Goal: Task Accomplishment & Management: Manage account settings

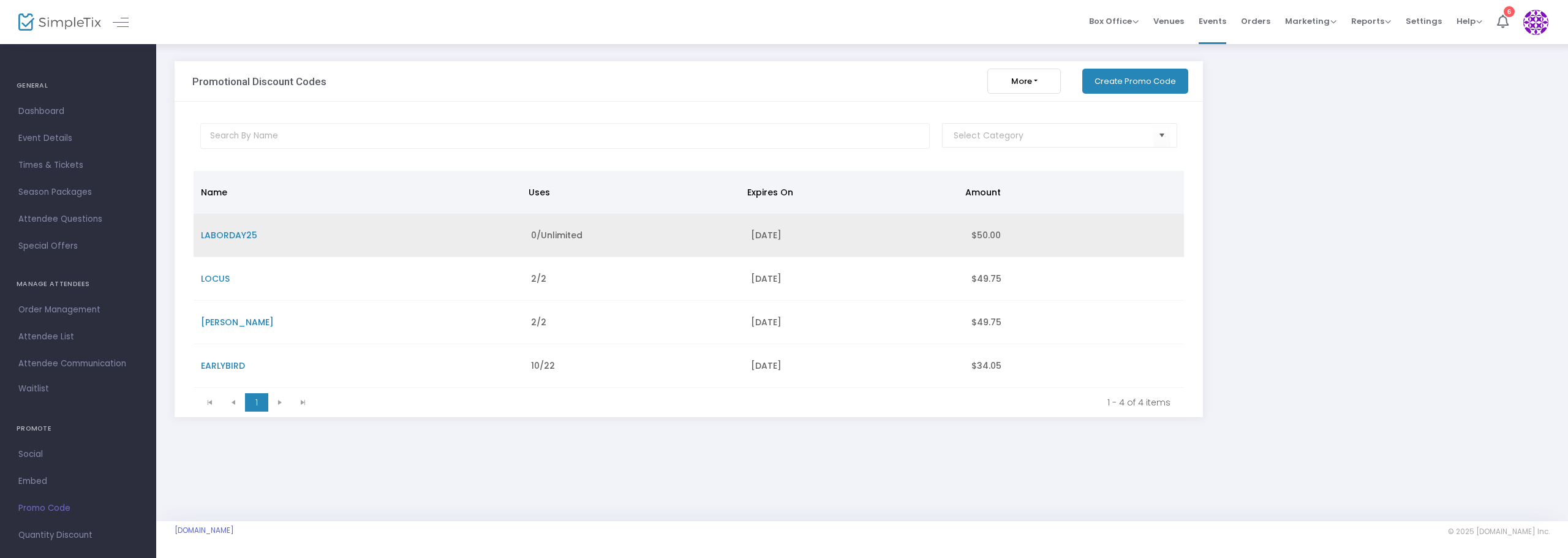
click at [241, 235] on span "LABORDAY25" at bounding box center [229, 235] width 56 height 12
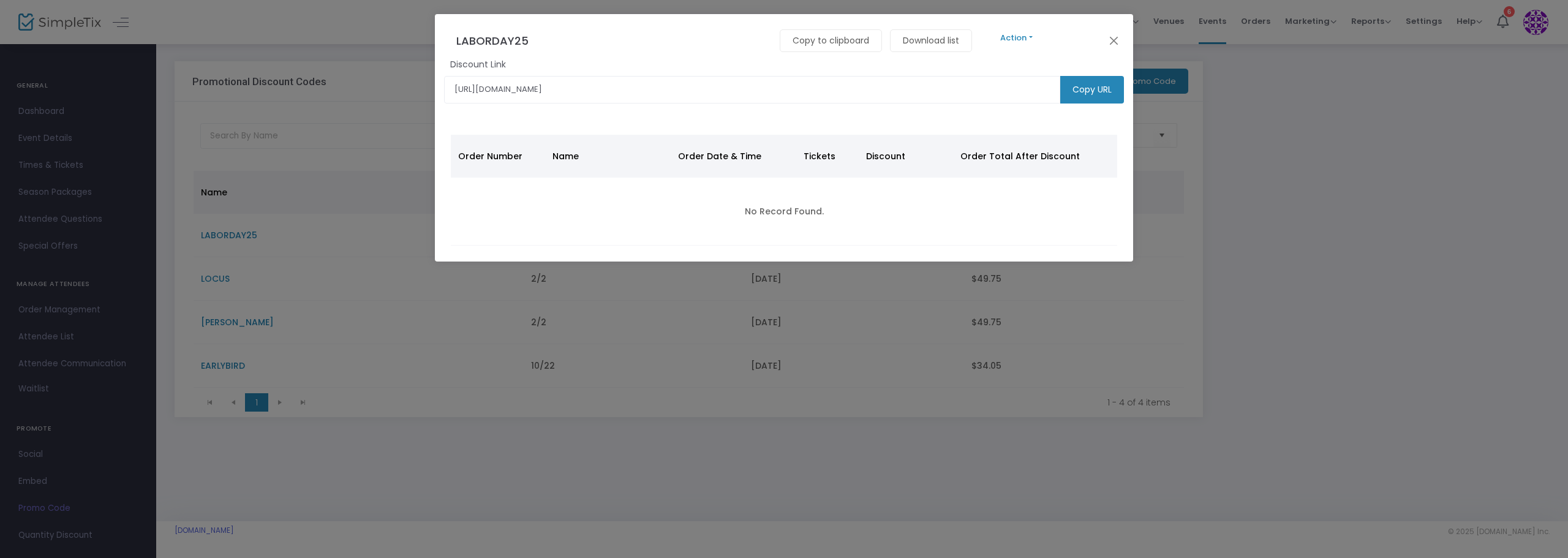
click at [1029, 37] on button "Action" at bounding box center [1017, 38] width 74 height 13
click at [1012, 67] on link "Edit" at bounding box center [1329, 70] width 699 height 21
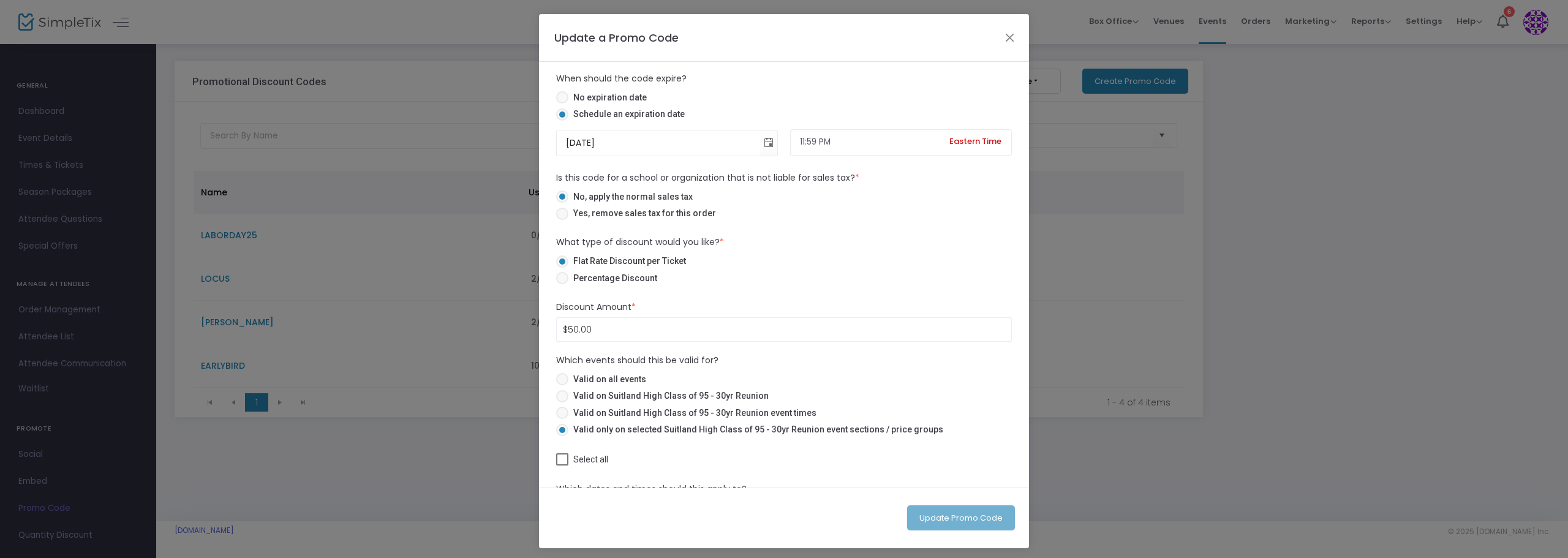
scroll to position [368, 0]
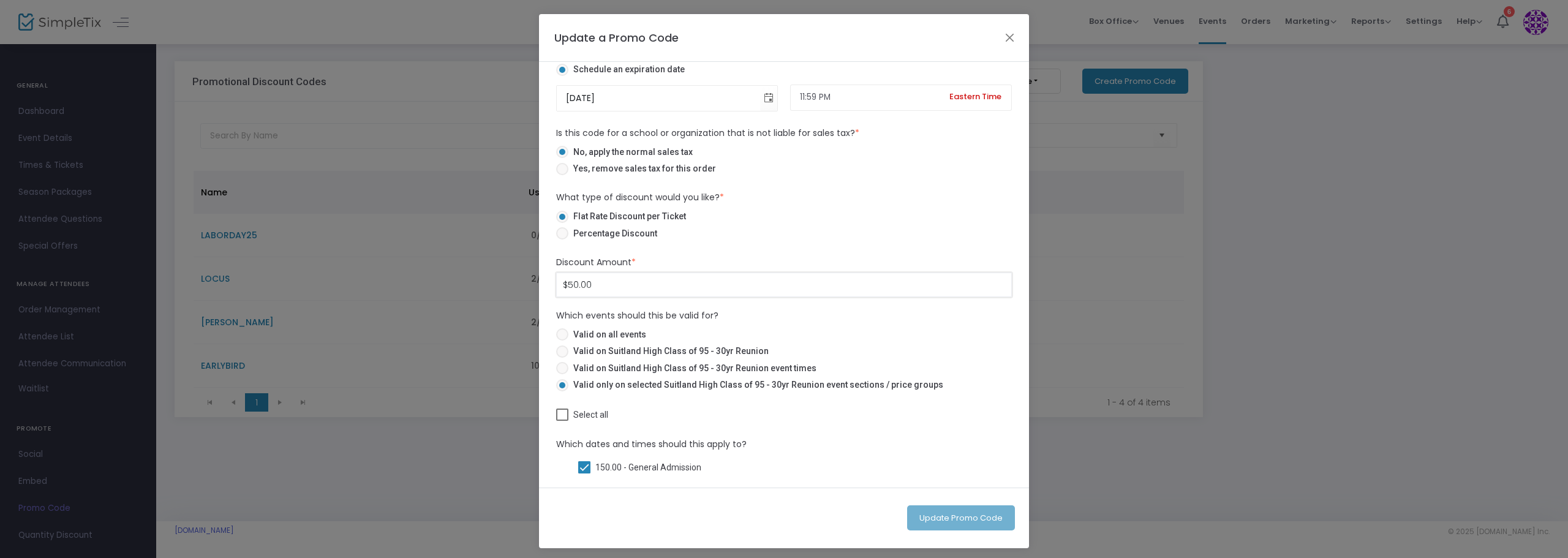
type input "50"
click at [594, 287] on input "50" at bounding box center [784, 284] width 455 height 23
type input "$0.00"
click at [561, 235] on span at bounding box center [562, 233] width 12 height 12
click at [562, 239] on input "Percentage Discount" at bounding box center [562, 239] width 1 height 1
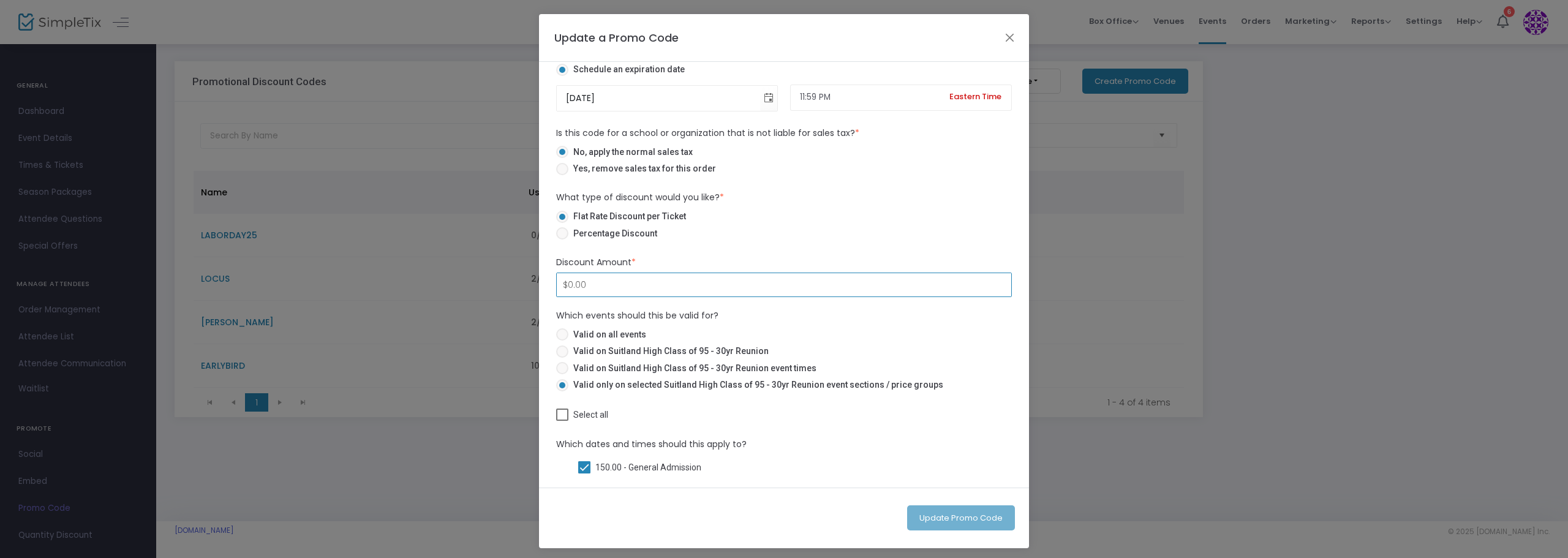
radio input "true"
type input "50.00%"
click at [1006, 36] on button "Close" at bounding box center [1010, 37] width 16 height 16
checkbox input "false"
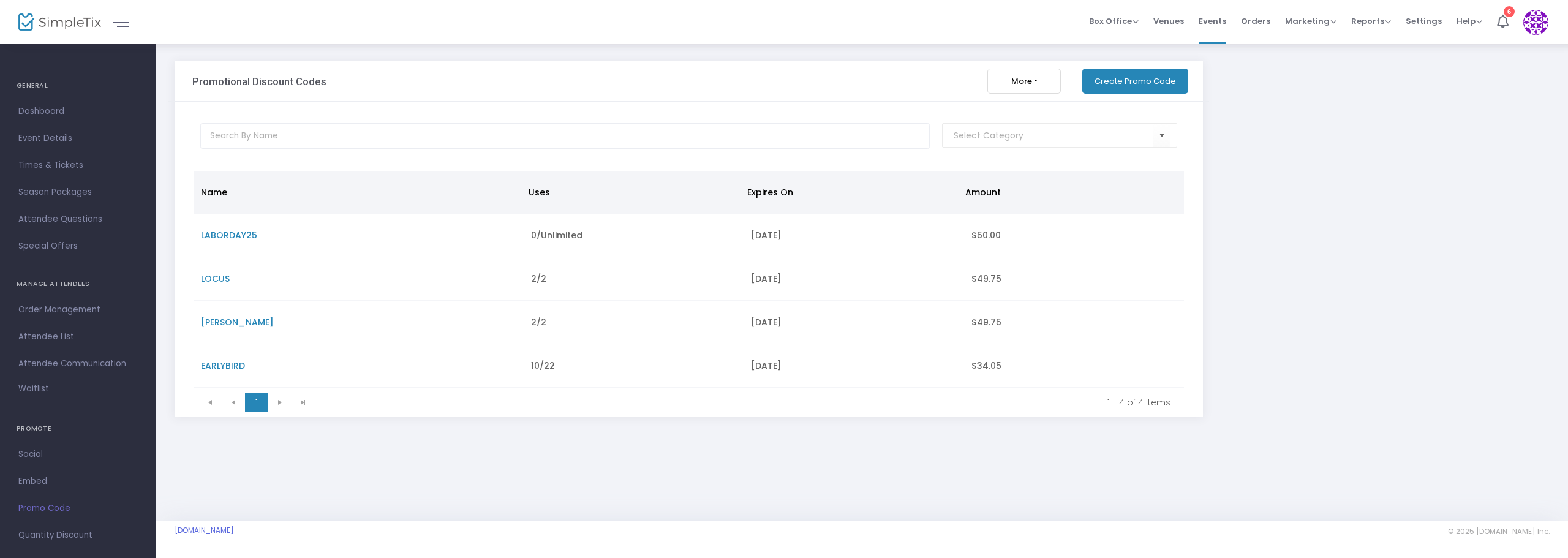
click at [1037, 82] on button "More" at bounding box center [1024, 82] width 74 height 25
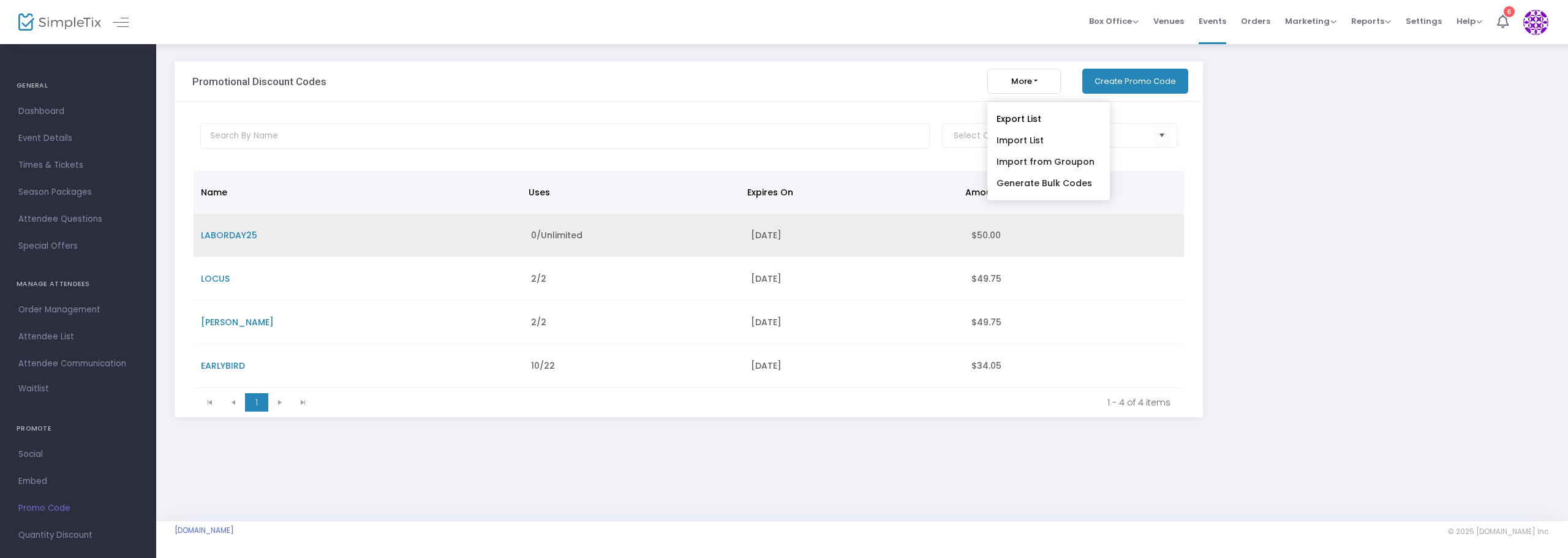
click at [223, 239] on span "LABORDAY25" at bounding box center [229, 235] width 56 height 12
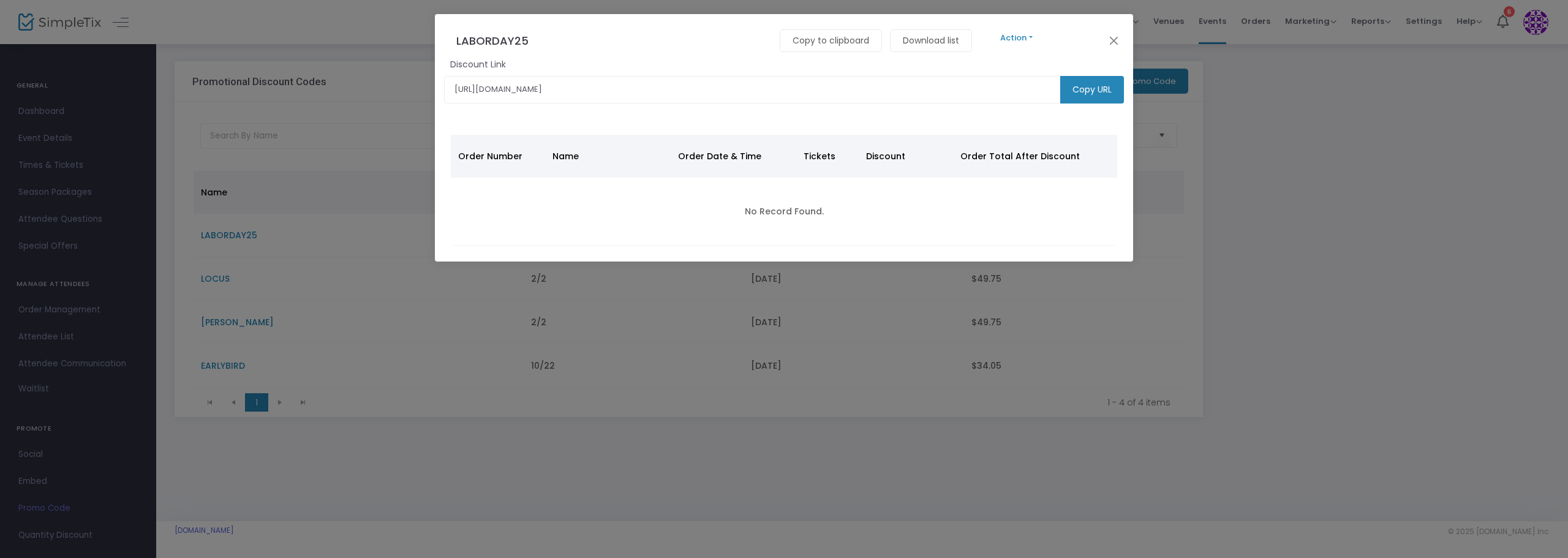
click at [1029, 36] on button "Action" at bounding box center [1017, 38] width 74 height 13
click at [1003, 89] on link "Delete" at bounding box center [1329, 91] width 699 height 21
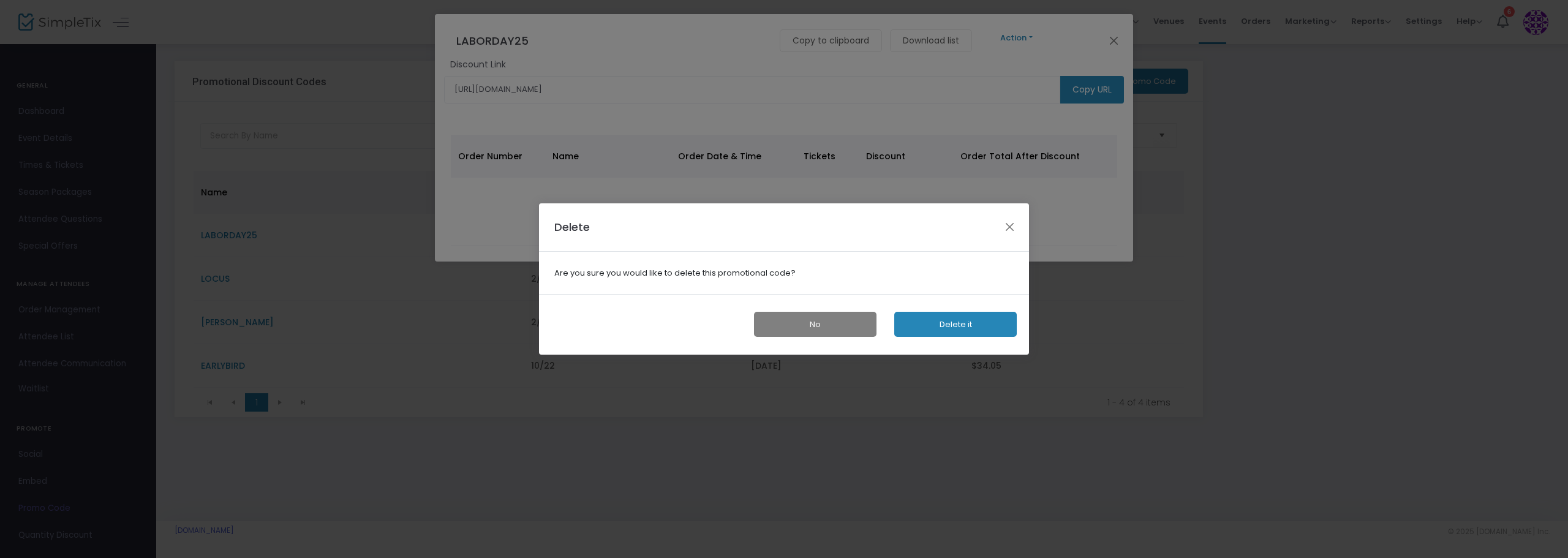
click at [944, 327] on button "Delete it" at bounding box center [955, 324] width 123 height 25
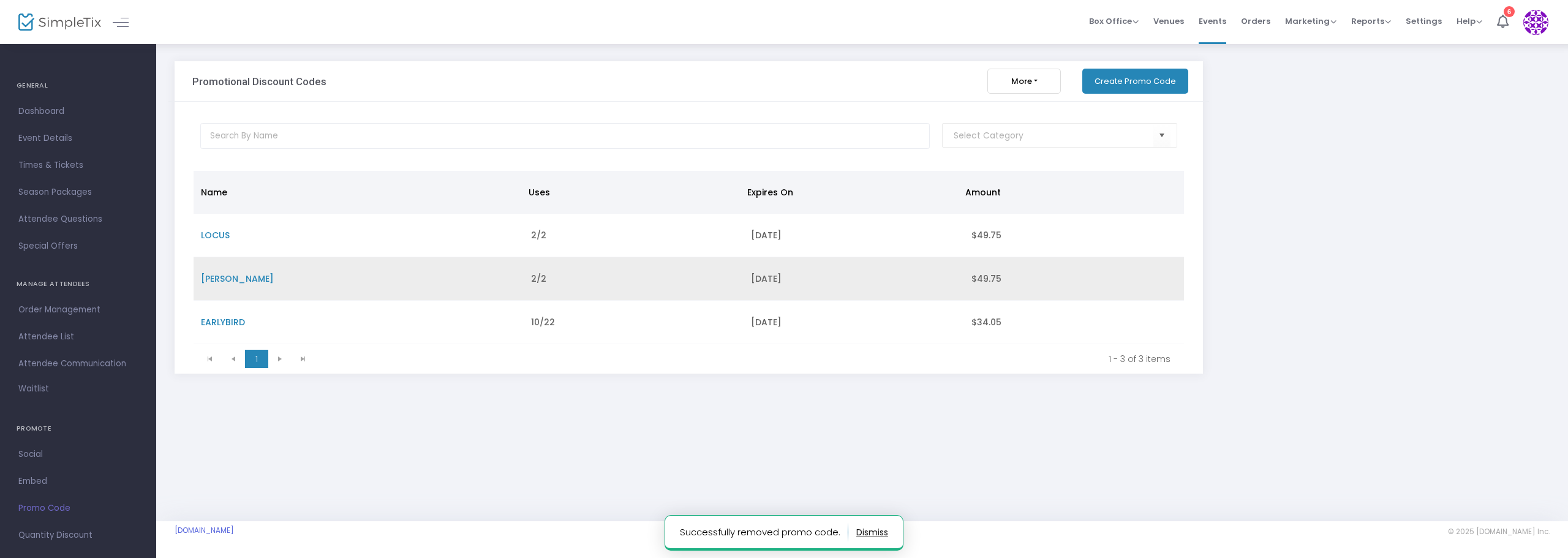
click at [206, 278] on span "[PERSON_NAME]" at bounding box center [237, 278] width 73 height 12
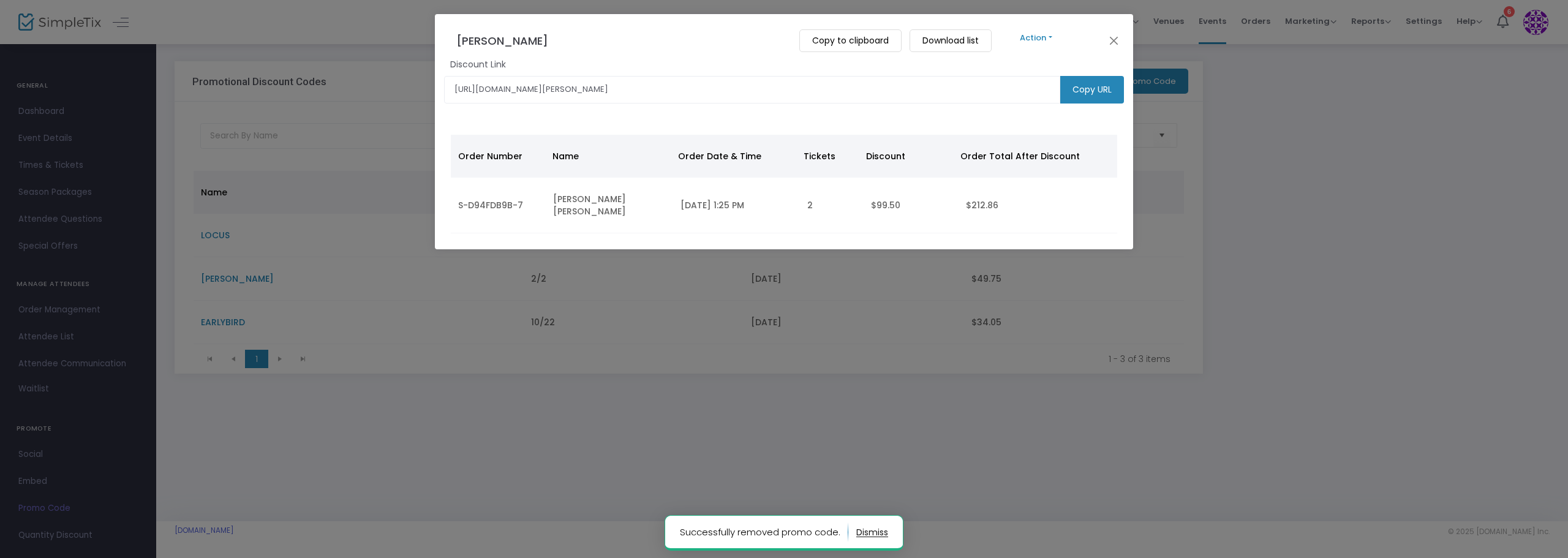
click at [999, 35] on button "Action" at bounding box center [1036, 38] width 74 height 13
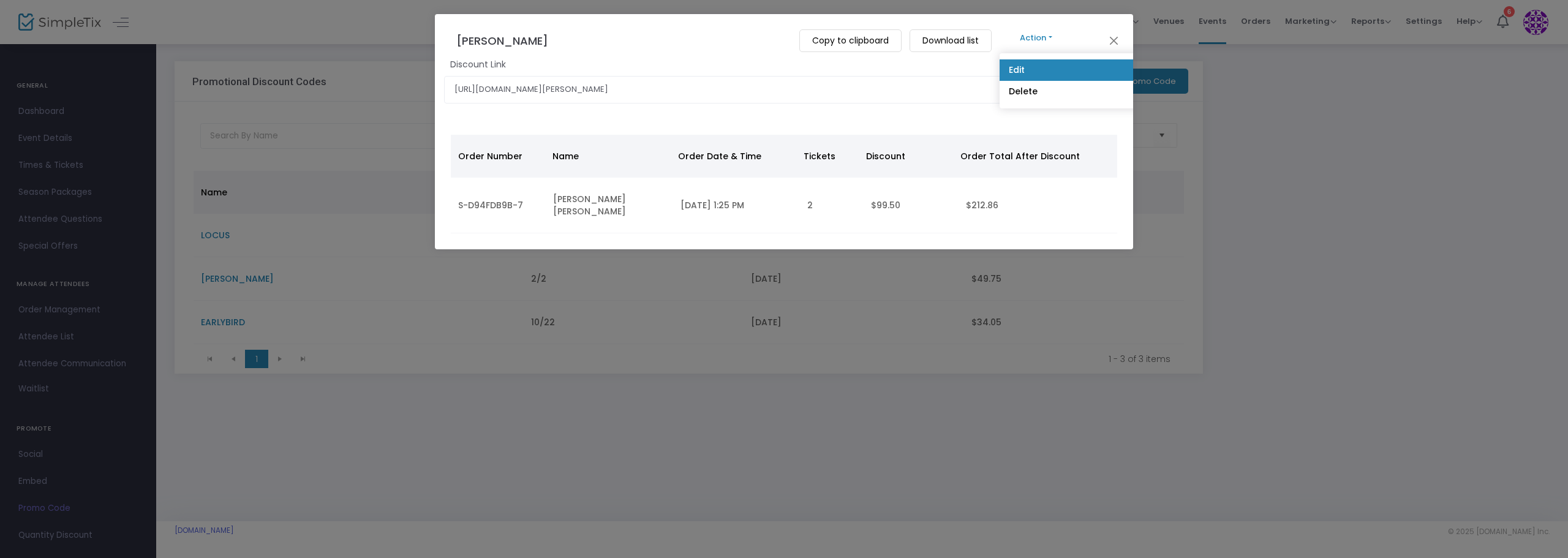
click at [999, 67] on link "Edit" at bounding box center [1349, 70] width 699 height 21
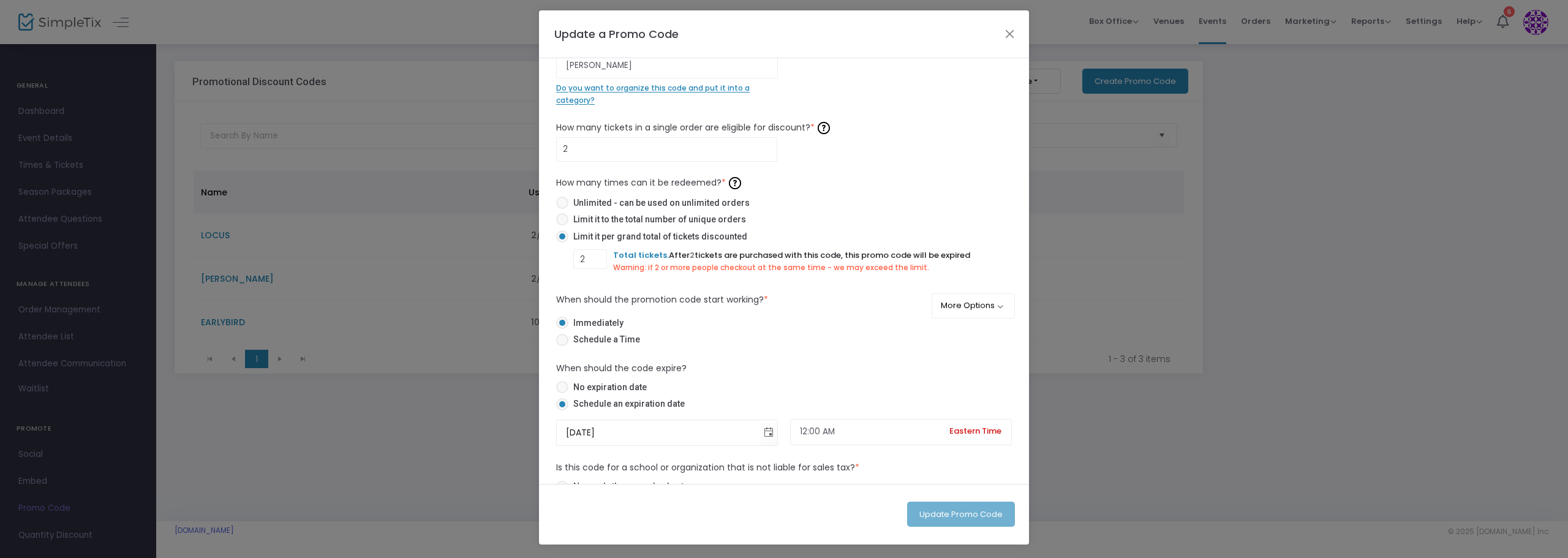
scroll to position [0, 0]
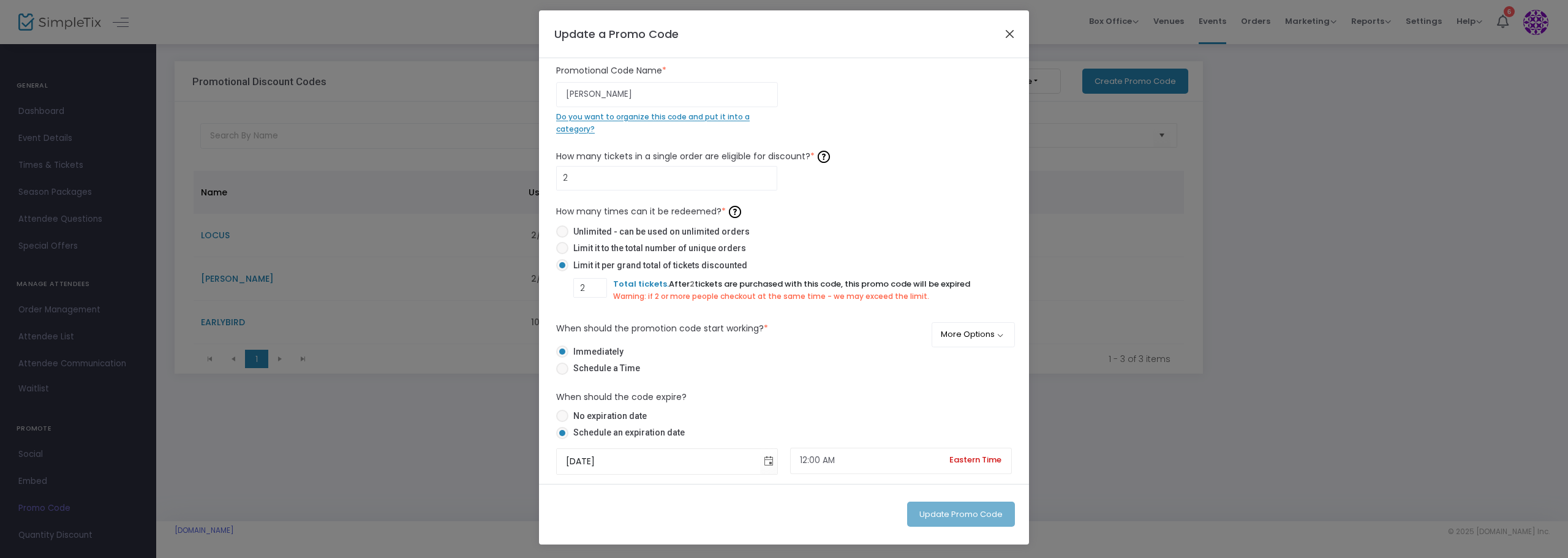
click at [1003, 31] on button "Close" at bounding box center [1010, 34] width 16 height 16
checkbox input "false"
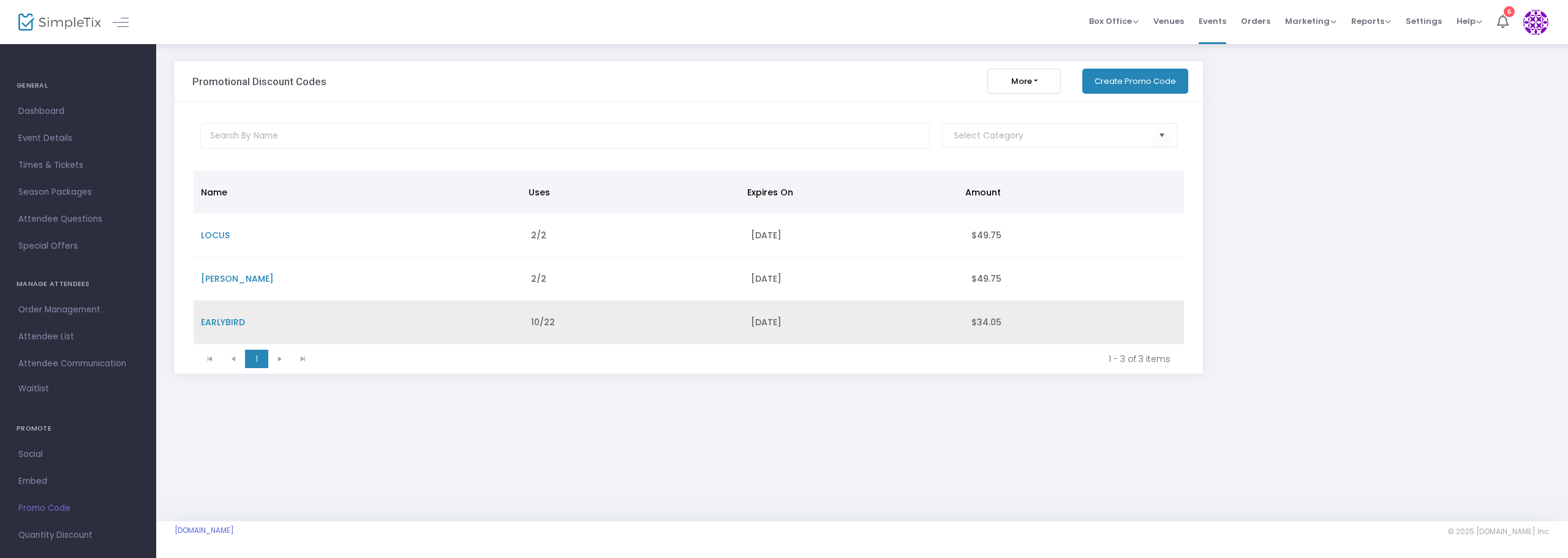
click at [233, 325] on span "EARLYBIRD" at bounding box center [223, 322] width 44 height 12
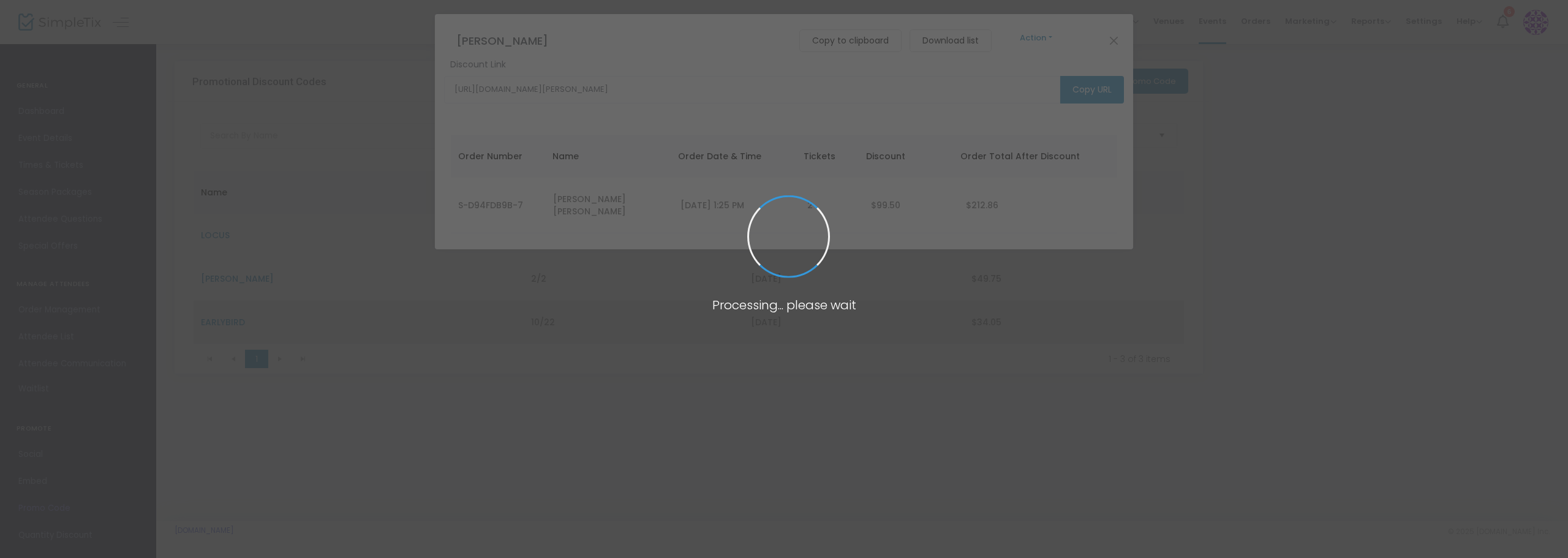
type input "[URL][DOMAIN_NAME]"
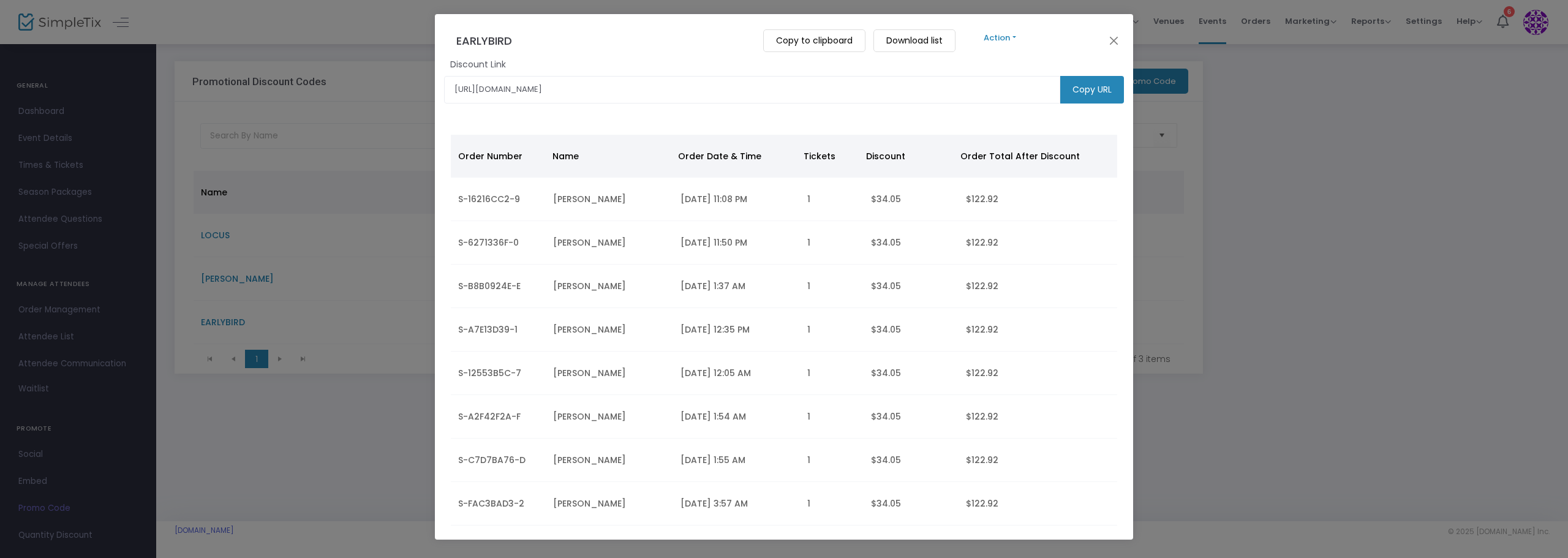
click at [989, 35] on button "Action" at bounding box center [1000, 38] width 74 height 13
click at [988, 68] on link "Edit" at bounding box center [1313, 70] width 699 height 21
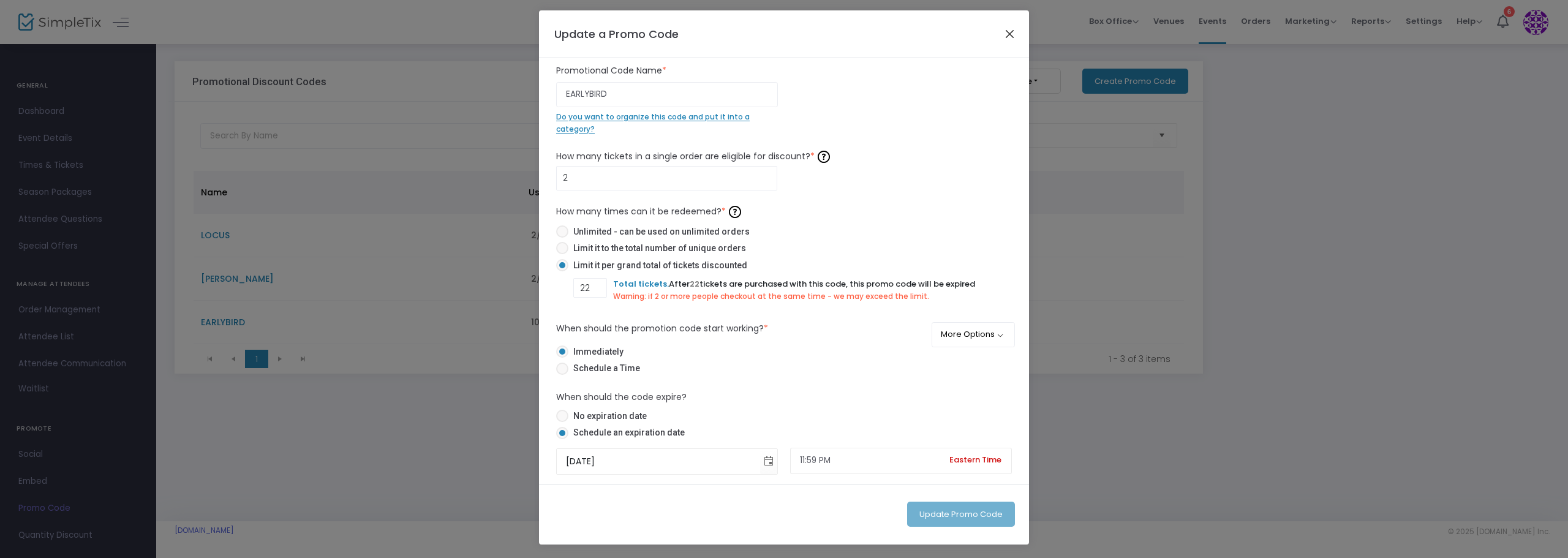
click at [1005, 31] on button "Close" at bounding box center [1010, 34] width 16 height 16
checkbox input "false"
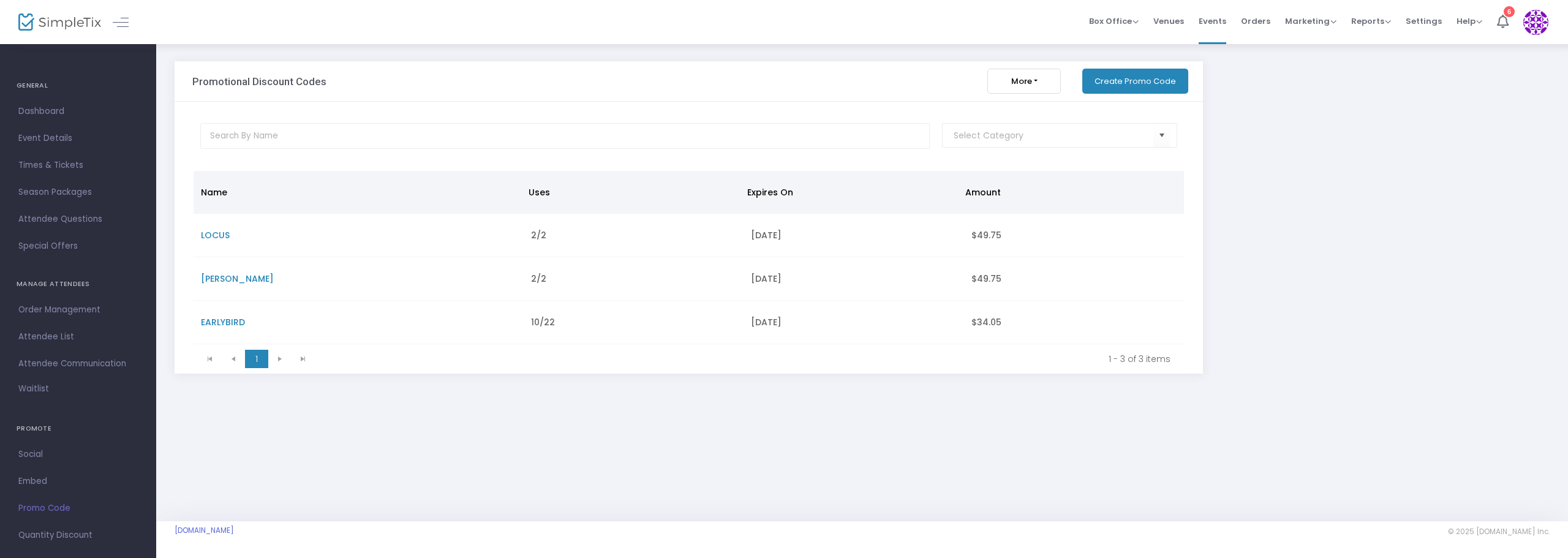
click at [1036, 85] on button "More" at bounding box center [1024, 82] width 74 height 25
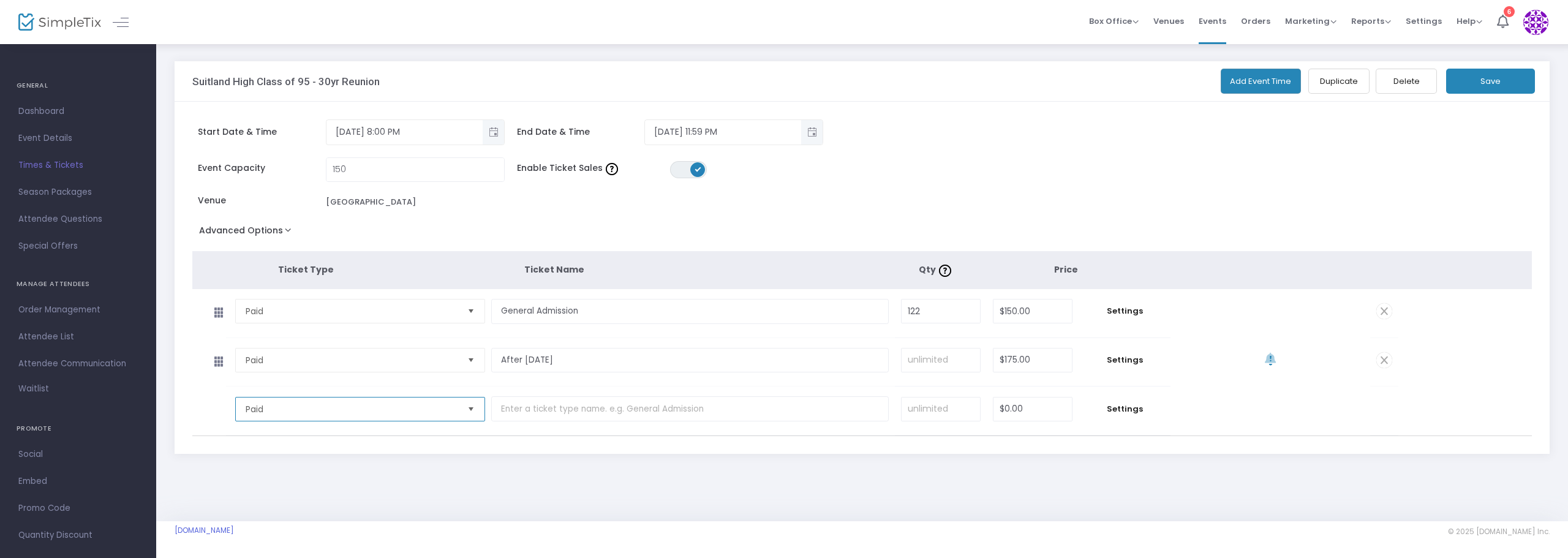
click at [424, 404] on span "Paid" at bounding box center [352, 409] width 212 height 12
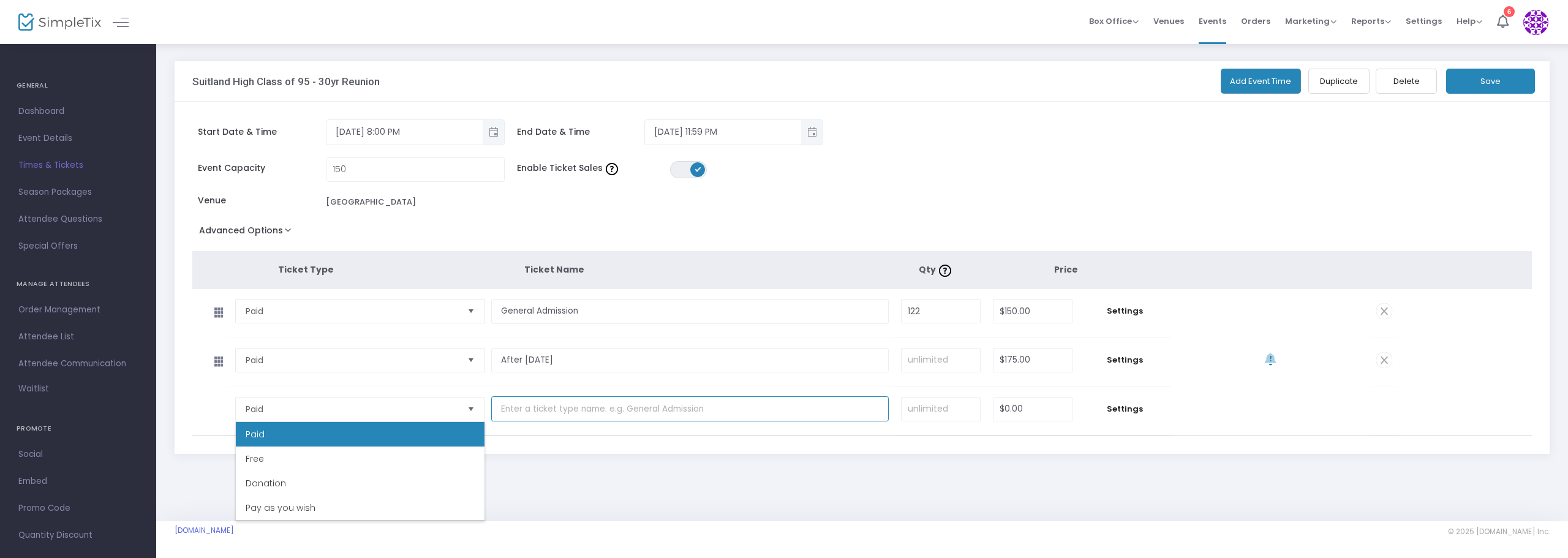
click at [531, 417] on input "text" at bounding box center [690, 409] width 398 height 25
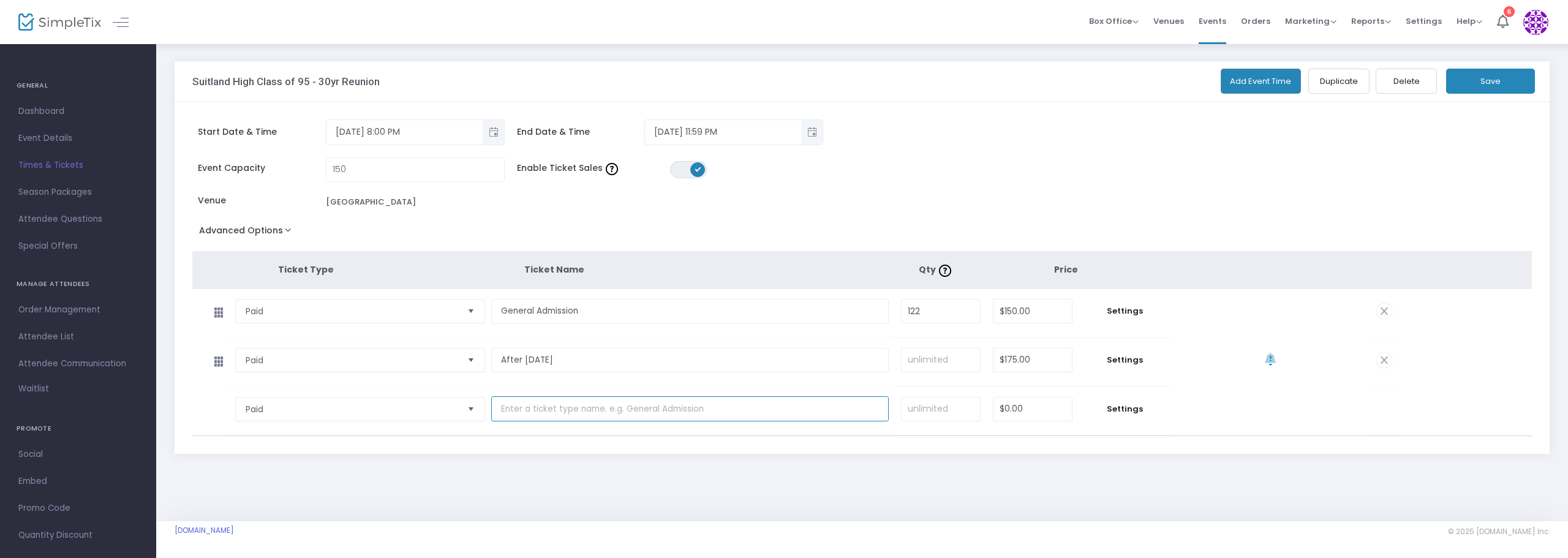
click at [532, 416] on input "text" at bounding box center [690, 409] width 398 height 25
click at [1137, 409] on span "Settings" at bounding box center [1125, 409] width 80 height 12
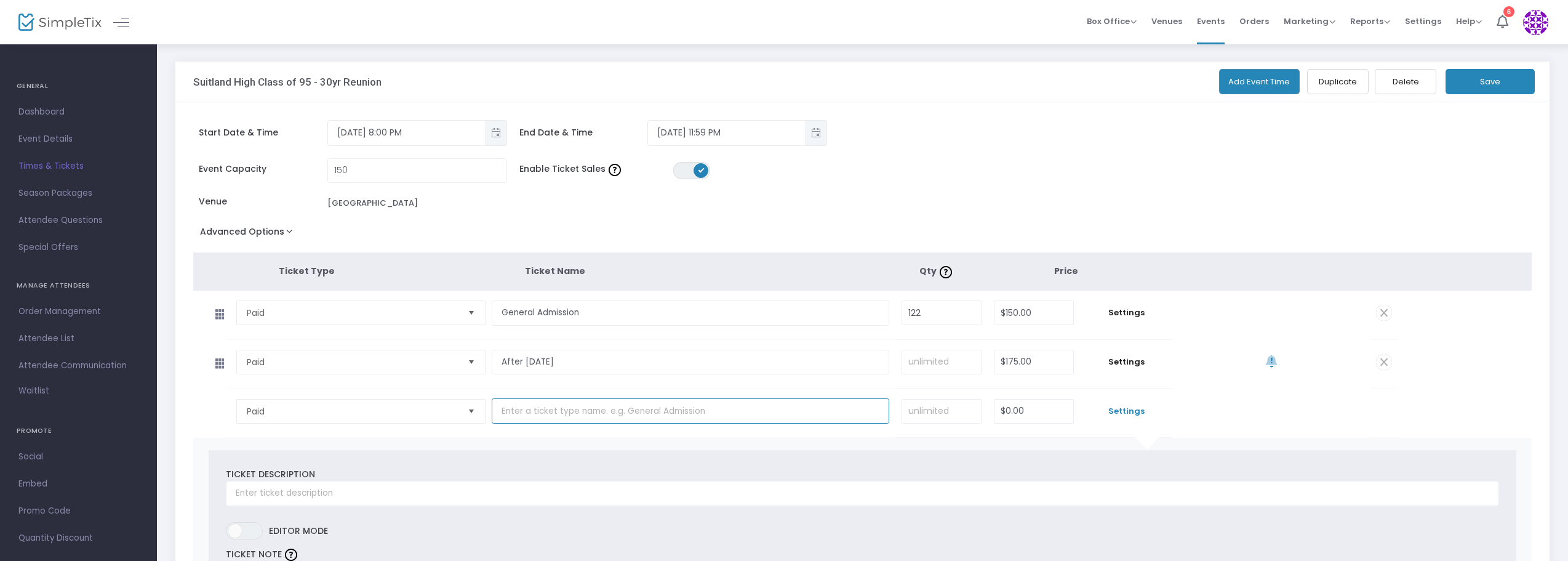
click at [522, 412] on input "text" at bounding box center [690, 411] width 397 height 25
click at [252, 498] on input "text" at bounding box center [862, 494] width 1273 height 25
click at [1127, 360] on span "Settings" at bounding box center [1126, 362] width 80 height 12
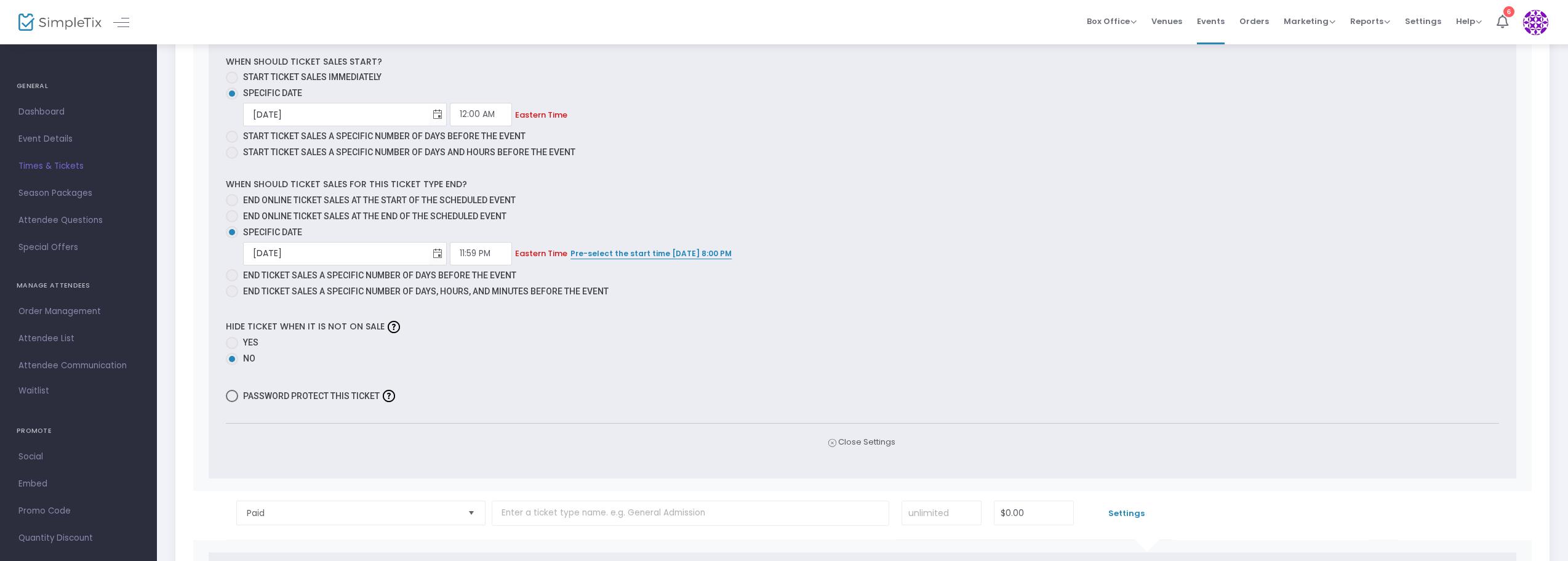
scroll to position [739, 0]
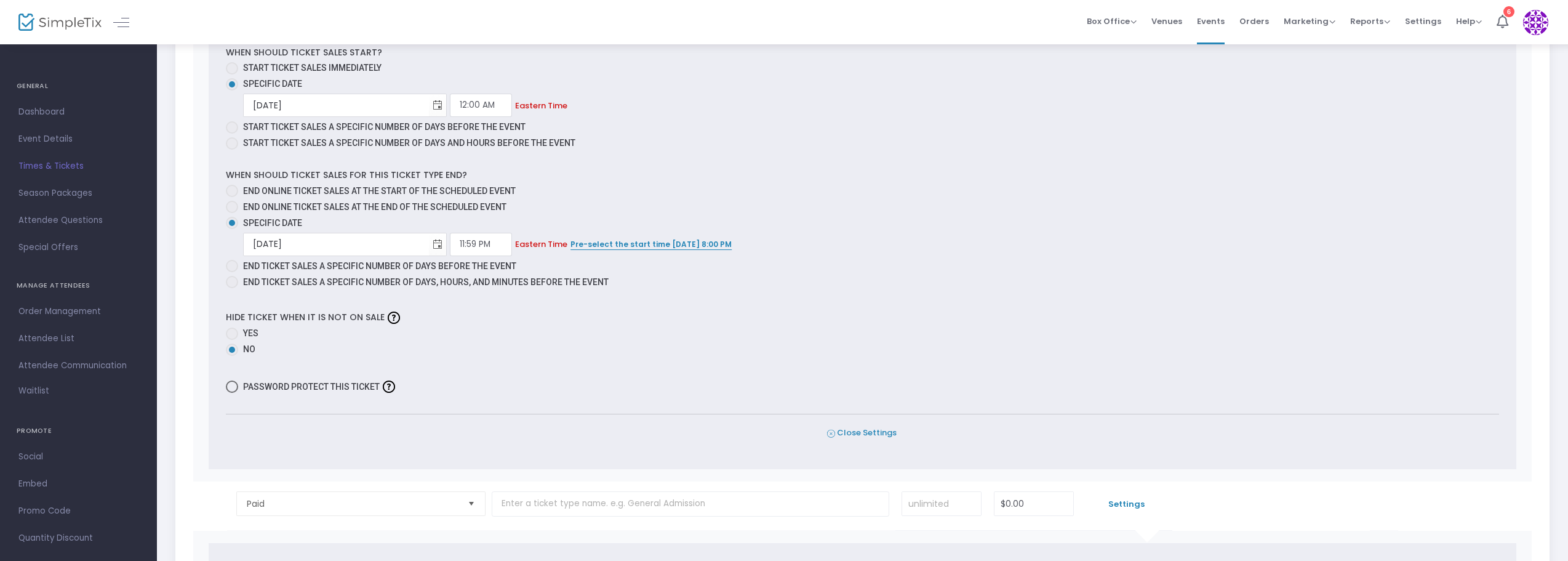
click at [872, 431] on span "Close Settings" at bounding box center [862, 433] width 69 height 13
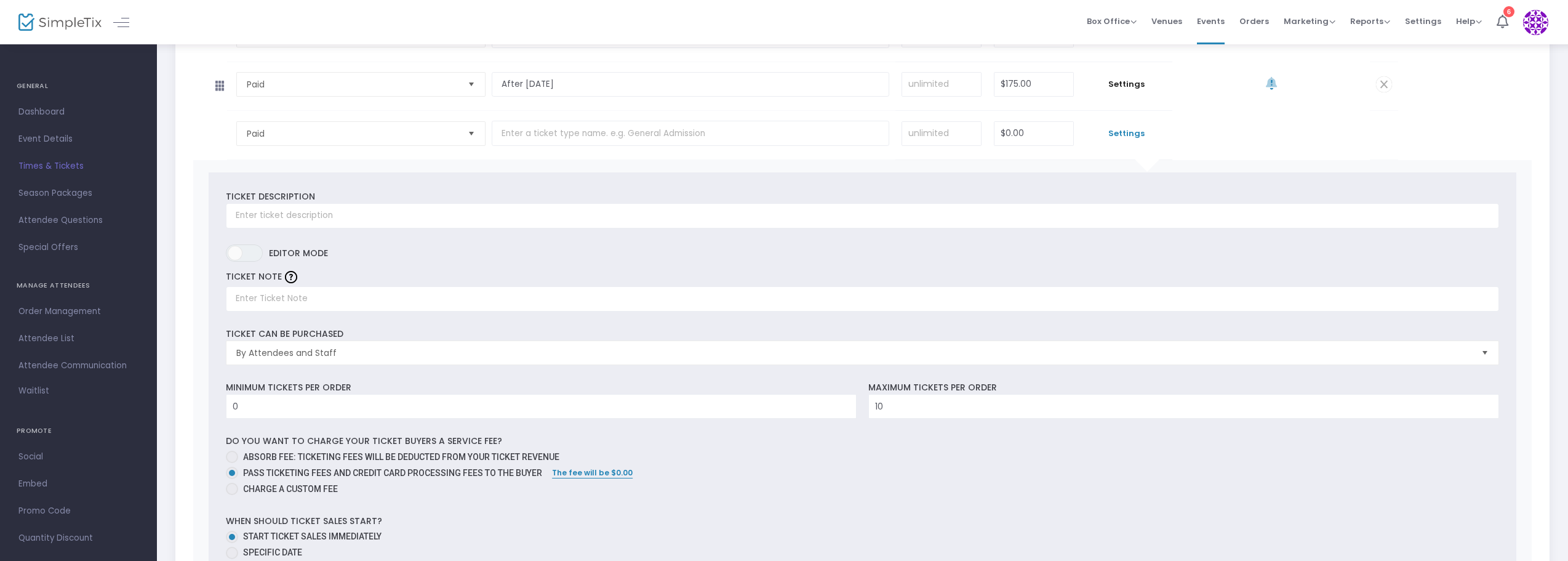
scroll to position [160, 0]
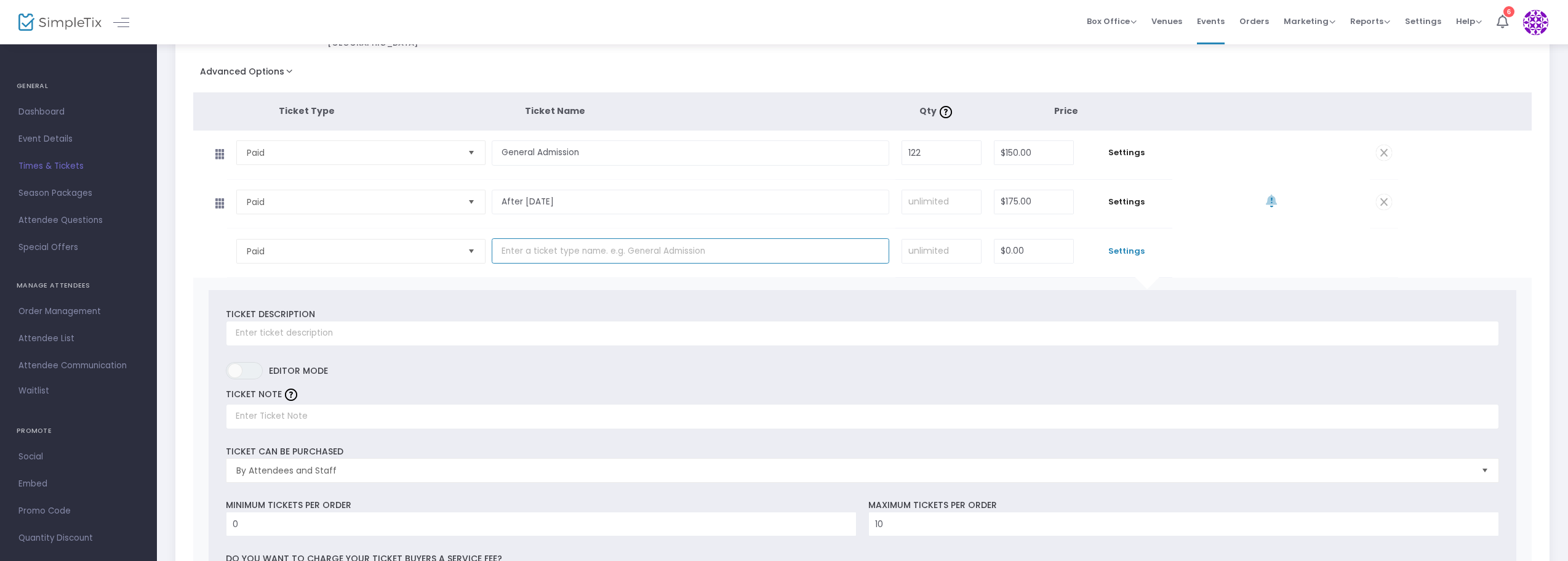
click at [545, 251] on input "text" at bounding box center [690, 251] width 397 height 25
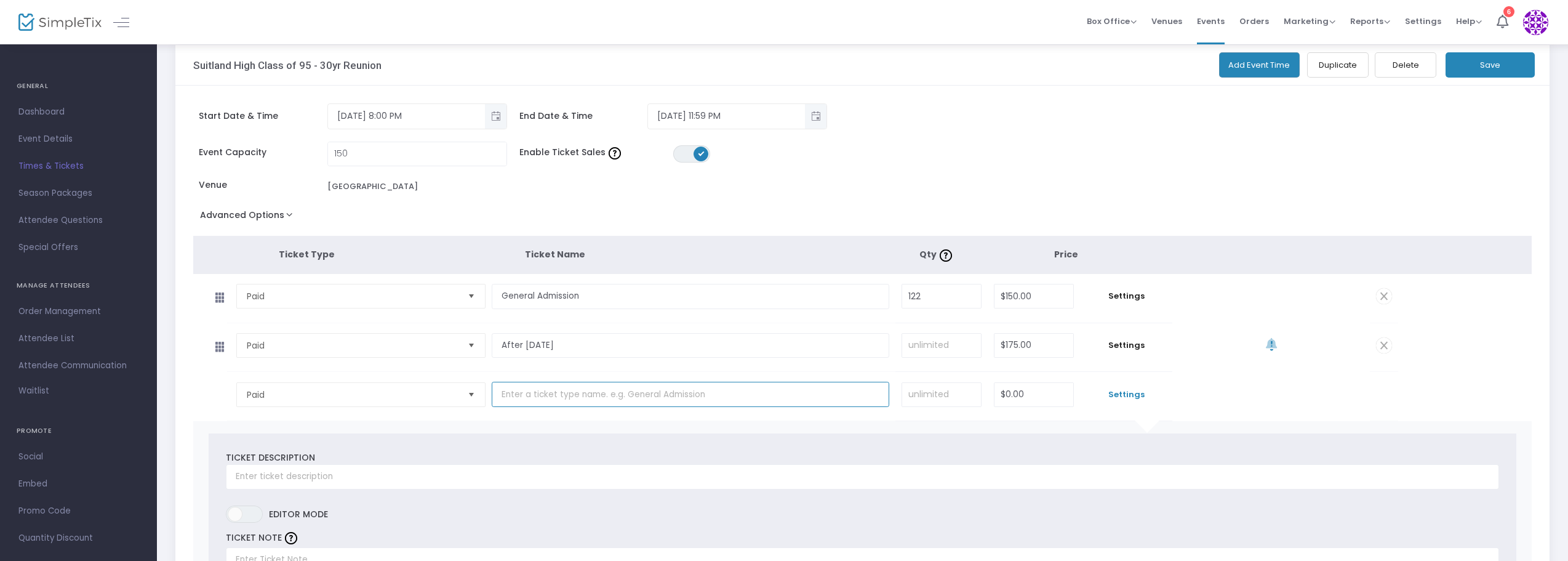
scroll to position [0, 0]
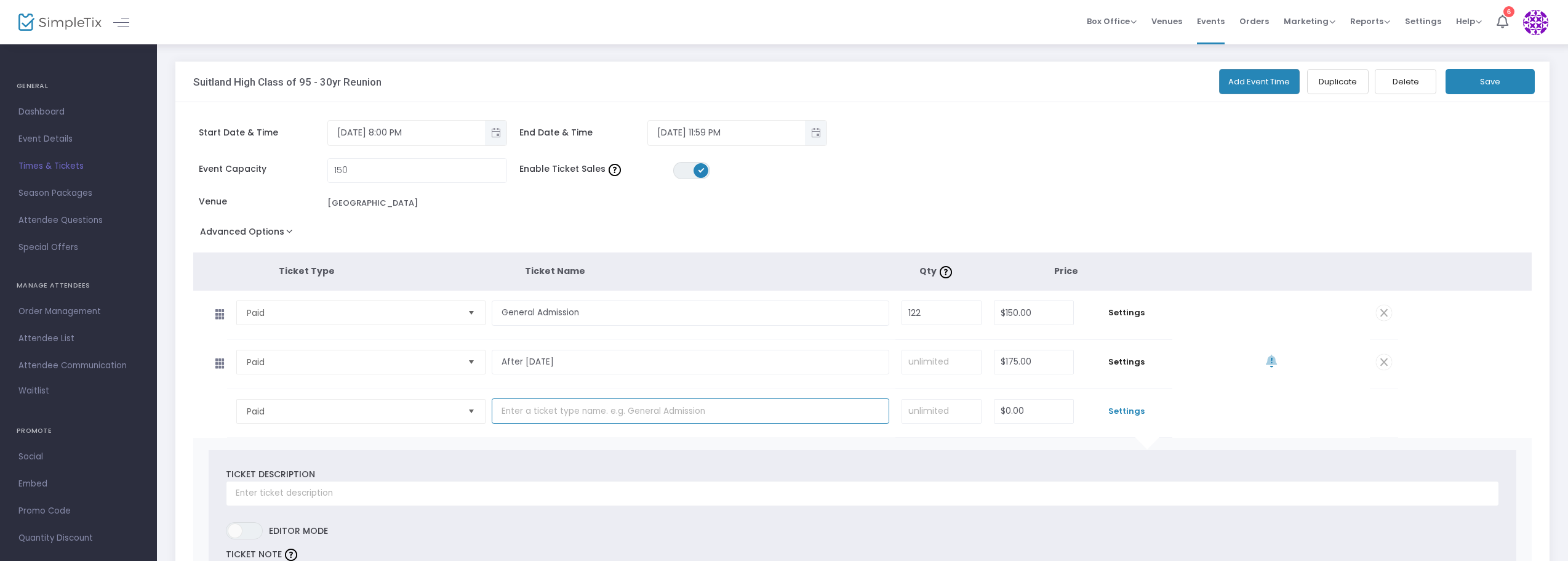
click at [557, 408] on input "text" at bounding box center [690, 411] width 397 height 25
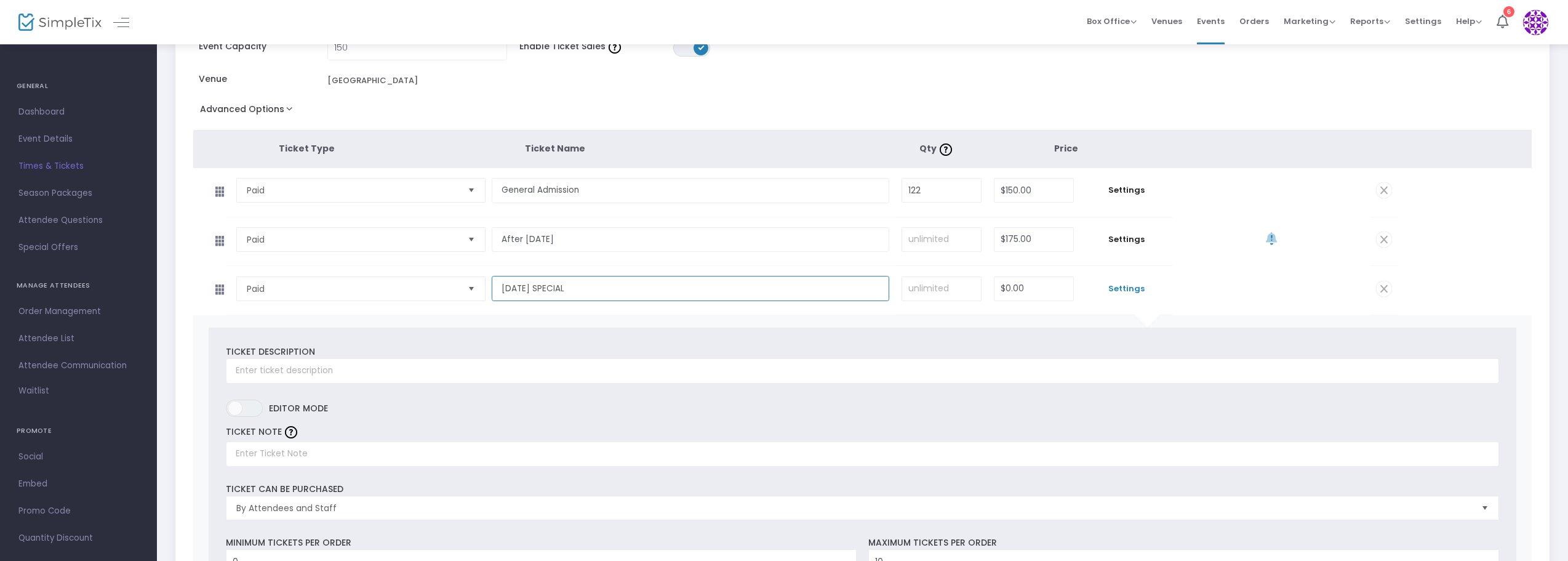
scroll to position [123, 0]
type input "Labor Day SPECIAL"
click at [417, 371] on input "text" at bounding box center [862, 370] width 1273 height 25
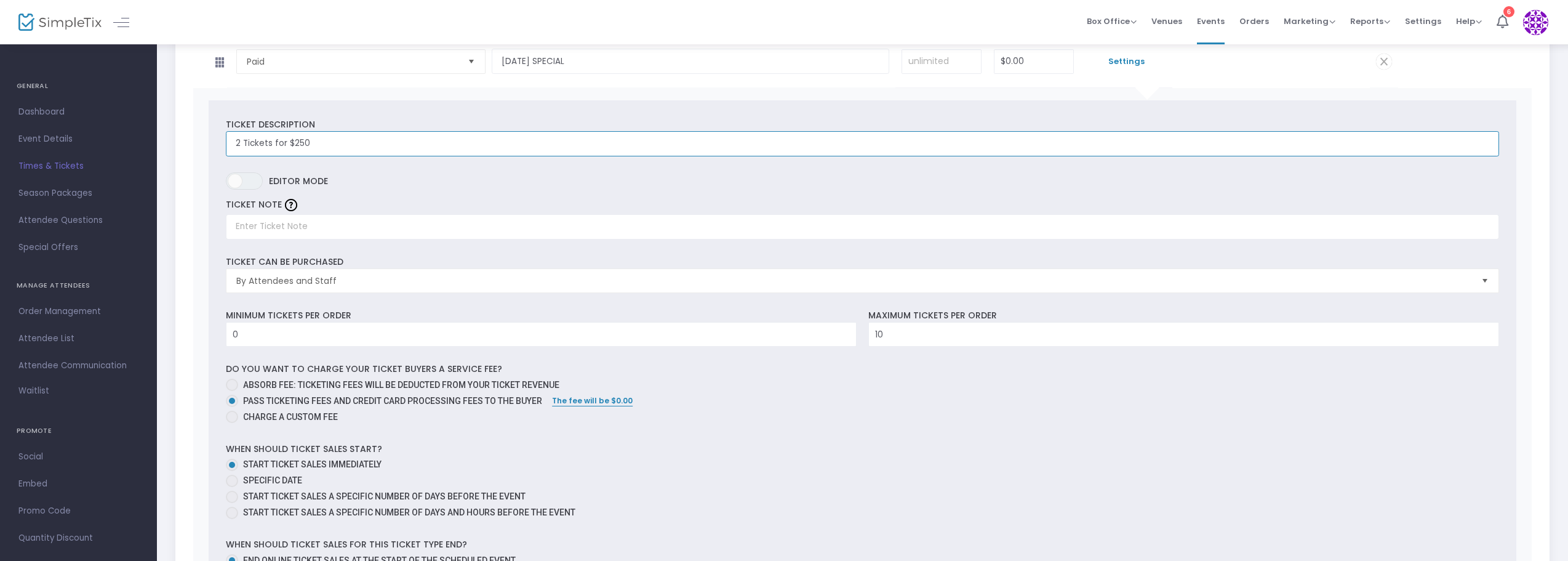
scroll to position [370, 0]
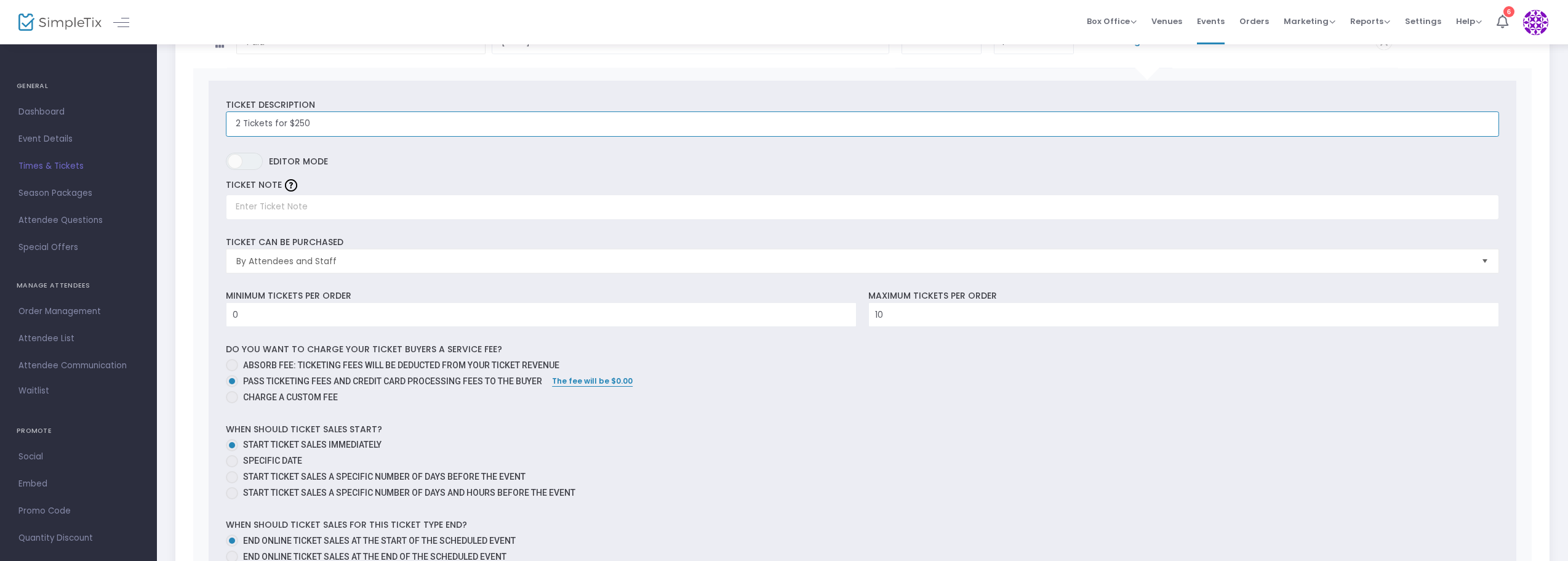
type input "2 Tickets for $250"
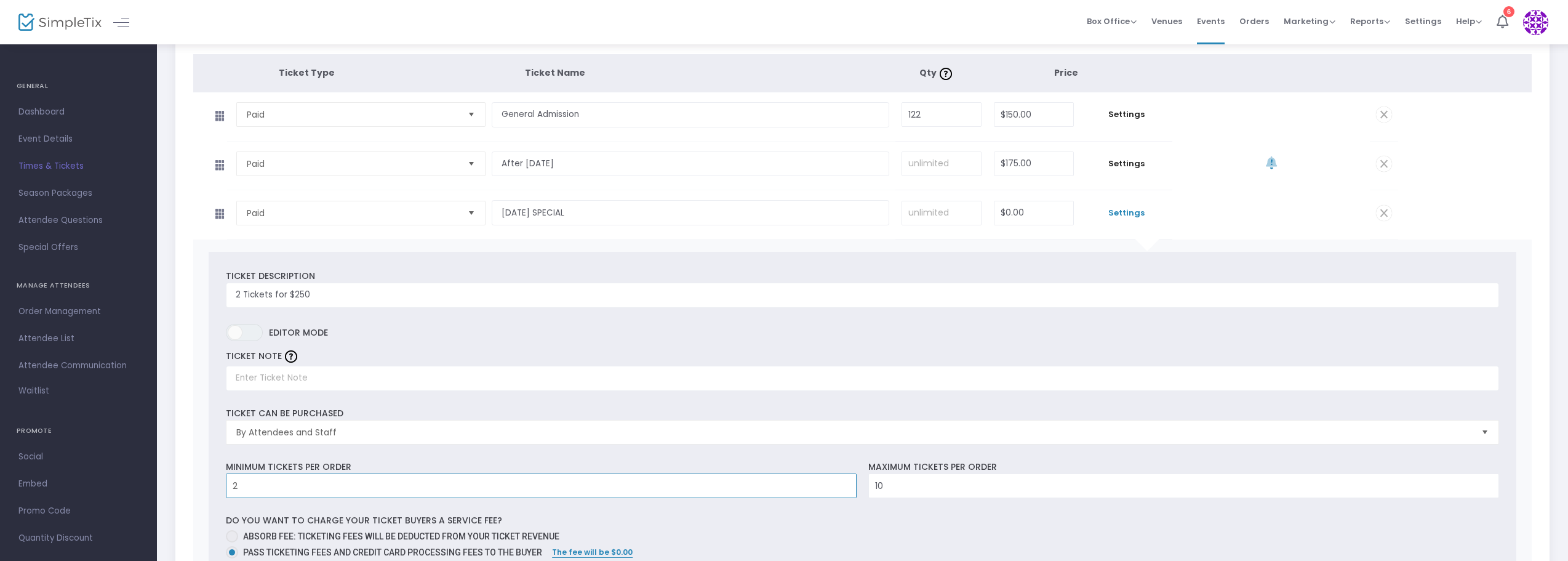
scroll to position [185, 0]
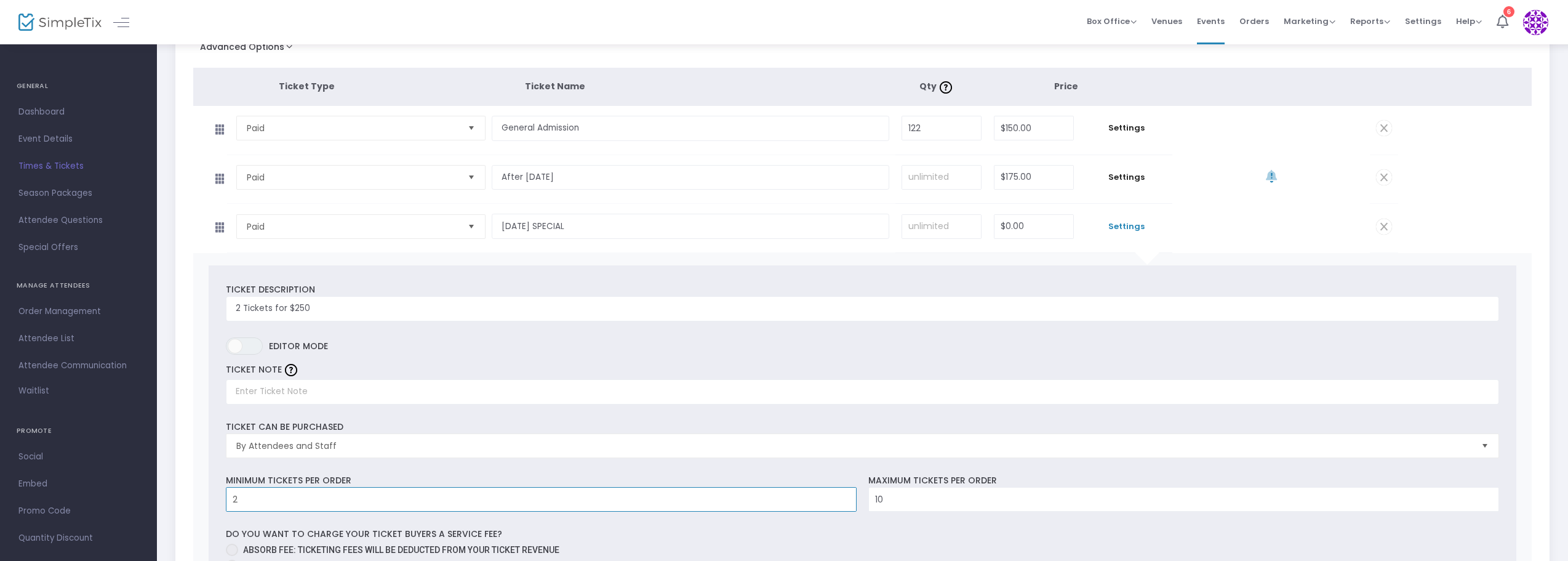
type input "2"
type input "$250.00"
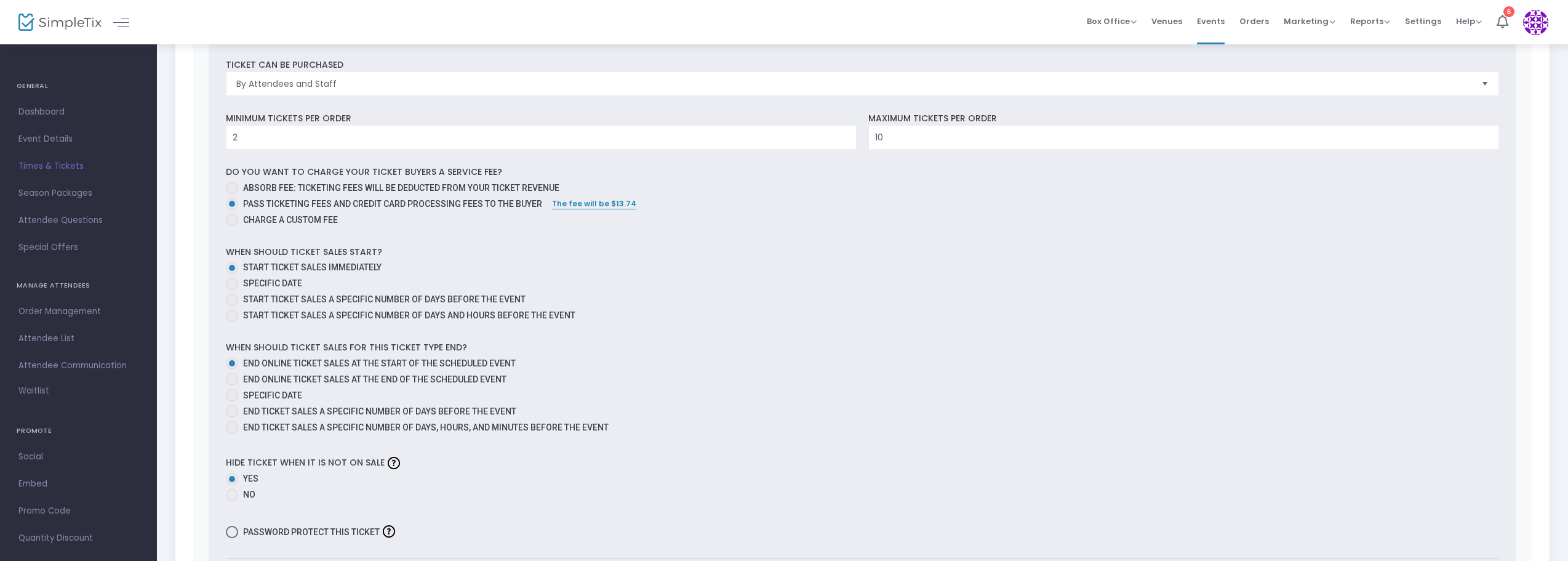
scroll to position [554, 0]
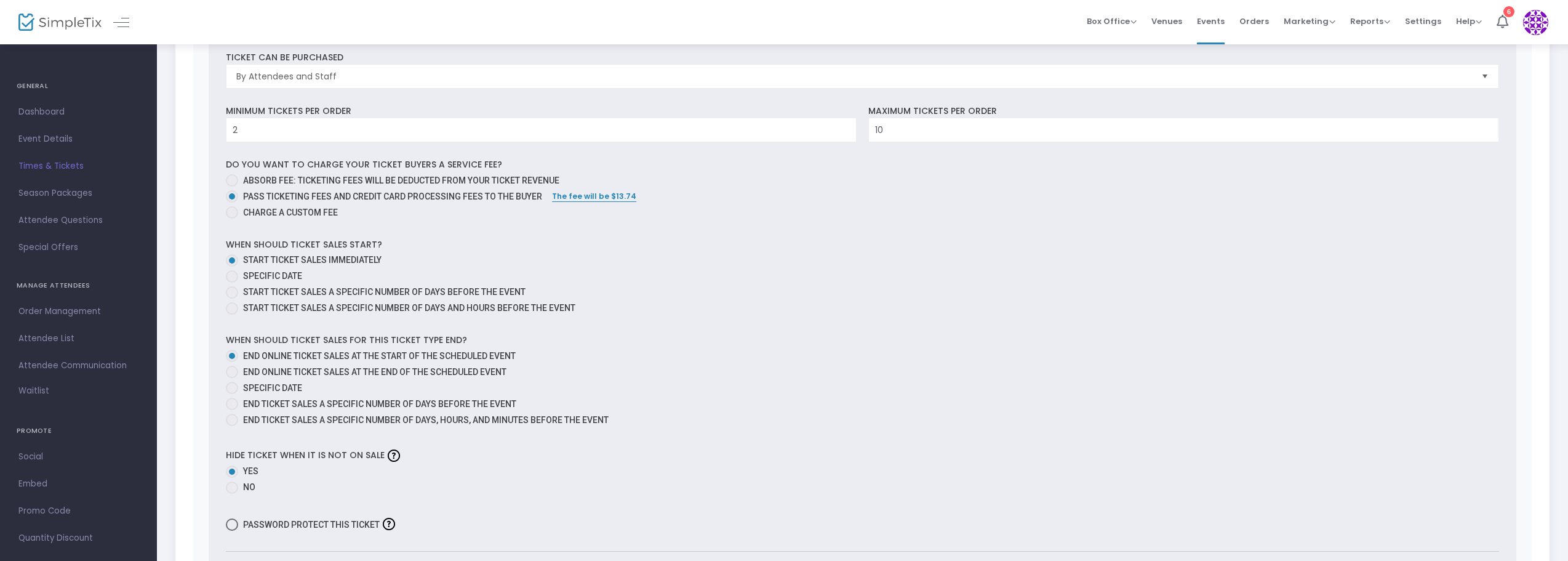
click at [232, 385] on span at bounding box center [232, 388] width 12 height 12
click at [232, 394] on input "Specific Date" at bounding box center [232, 394] width 1 height 1
radio input "true"
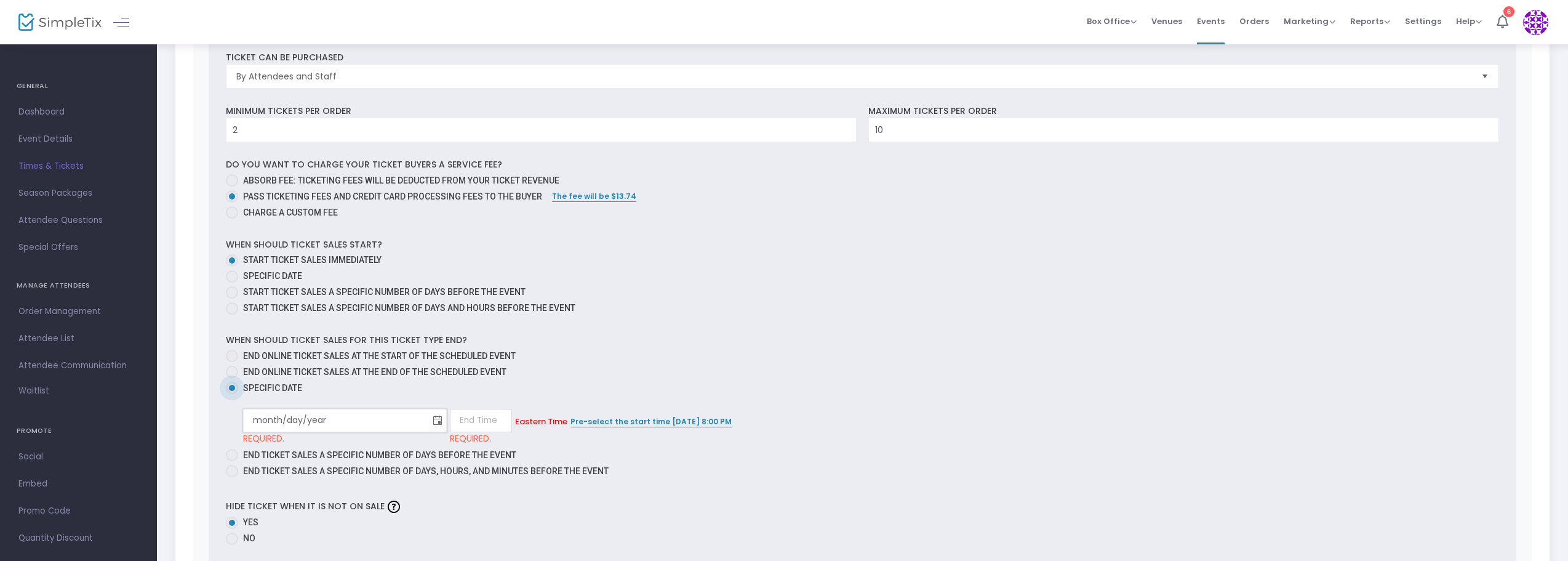
click at [278, 419] on input "month/day/year" at bounding box center [336, 420] width 185 height 25
type input "9/1/2"
type input "1:00 AM"
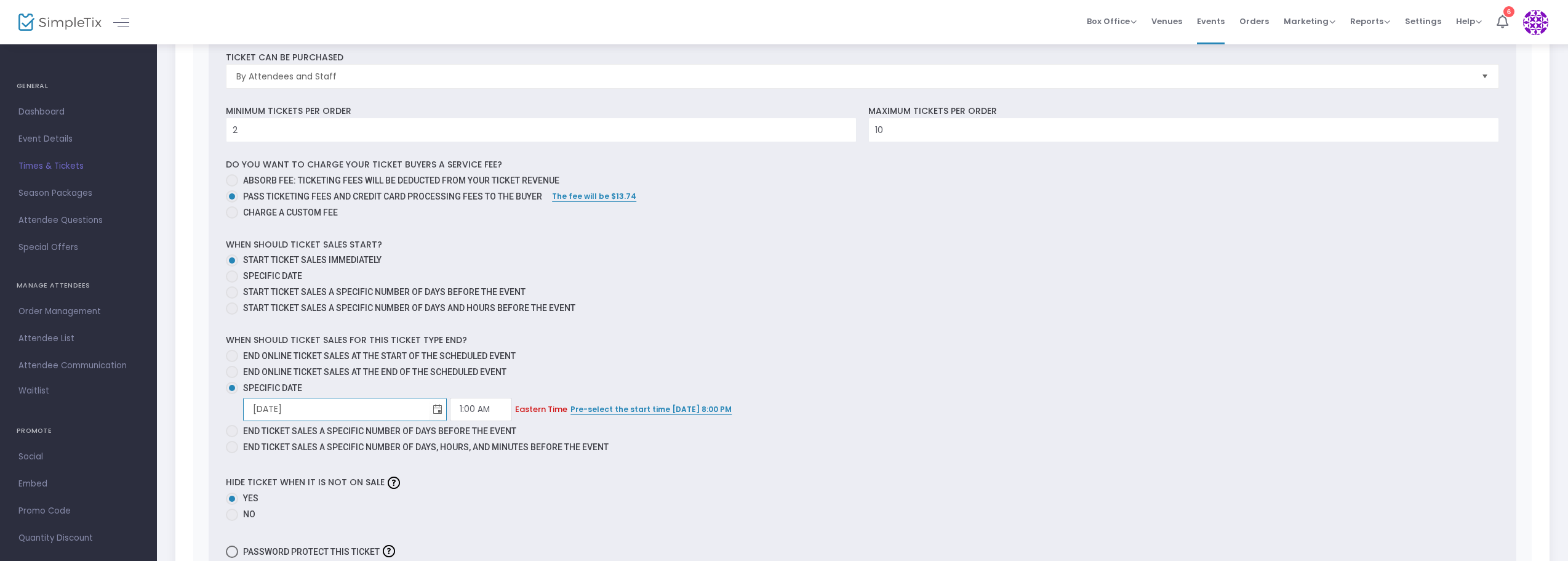
type input "[DATE]"
type input "11:59 PM"
click at [712, 485] on div "Hide ticket when it is not on sale Yes No" at bounding box center [862, 498] width 1285 height 51
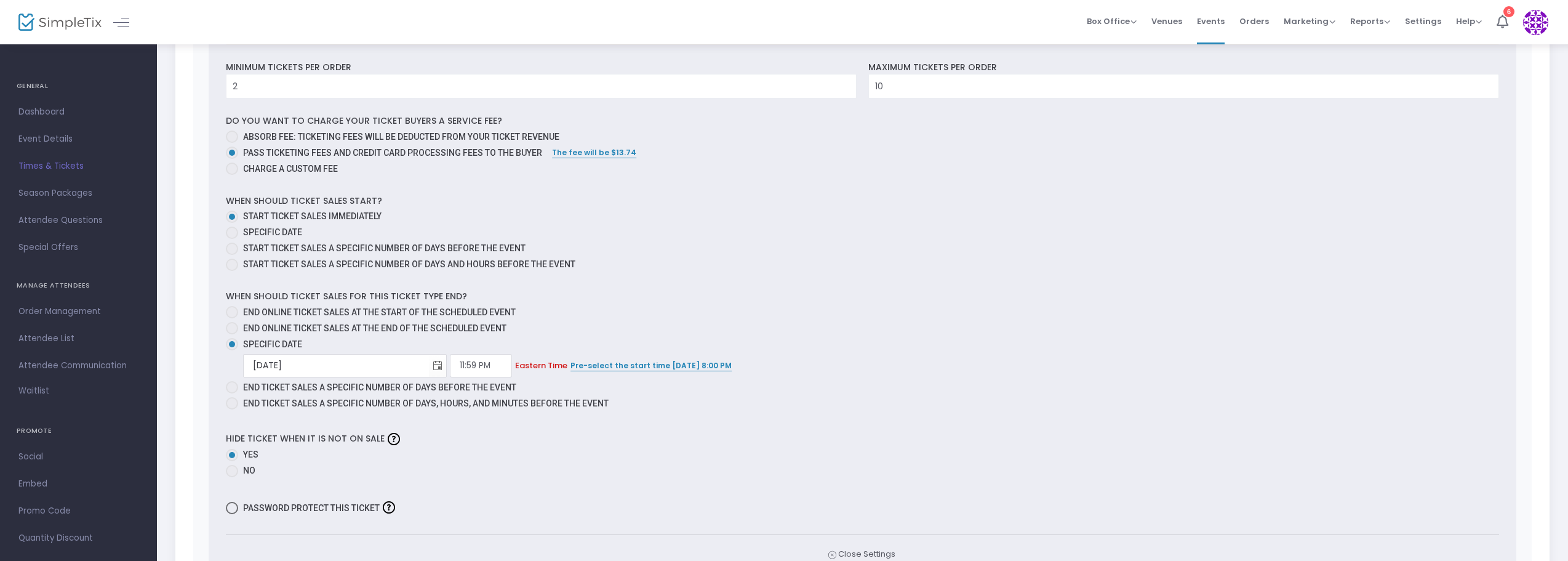
scroll to position [678, 0]
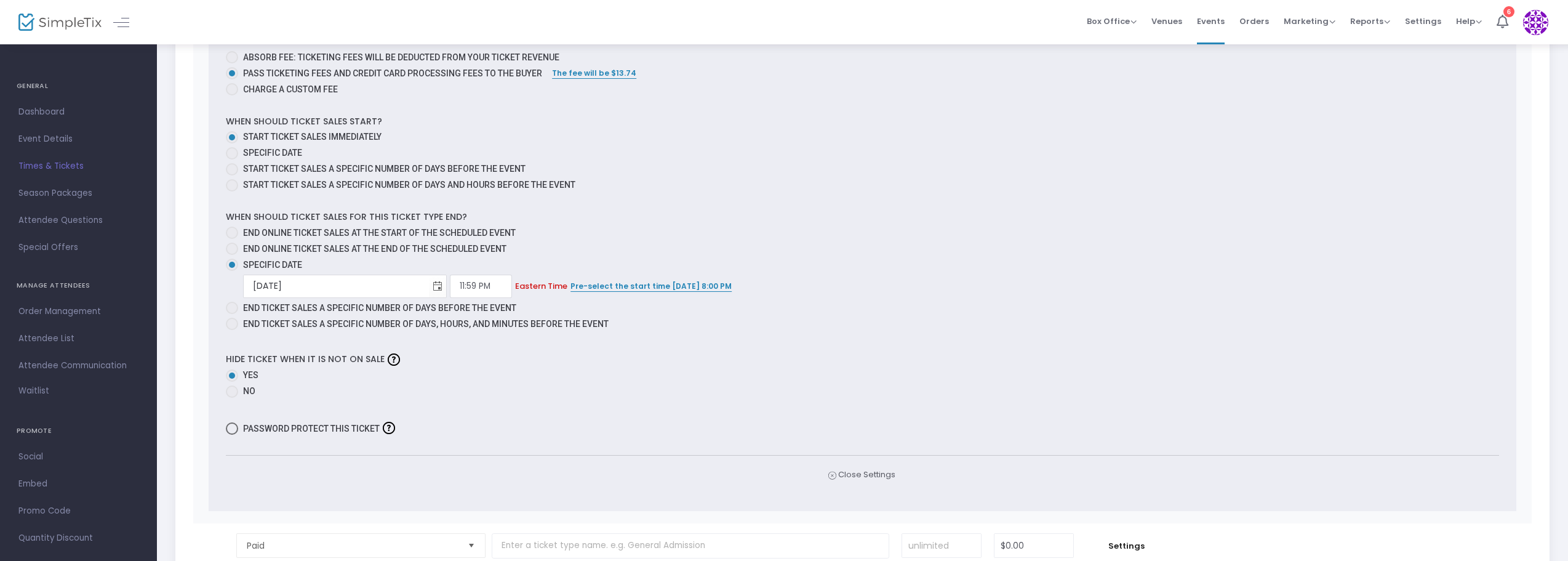
click at [230, 427] on span at bounding box center [232, 428] width 12 height 12
click at [232, 435] on input "Password protect this ticket" at bounding box center [232, 435] width 1 height 1
checkbox input "true"
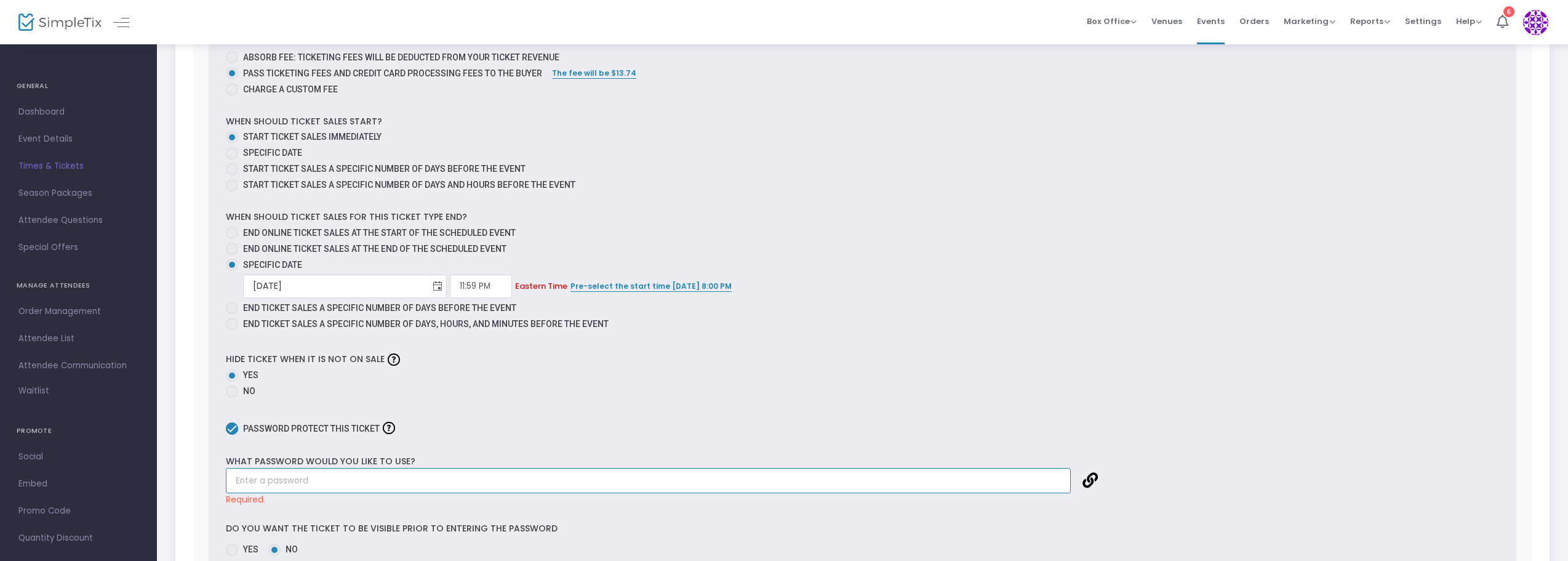
click at [281, 480] on input "text" at bounding box center [648, 480] width 845 height 25
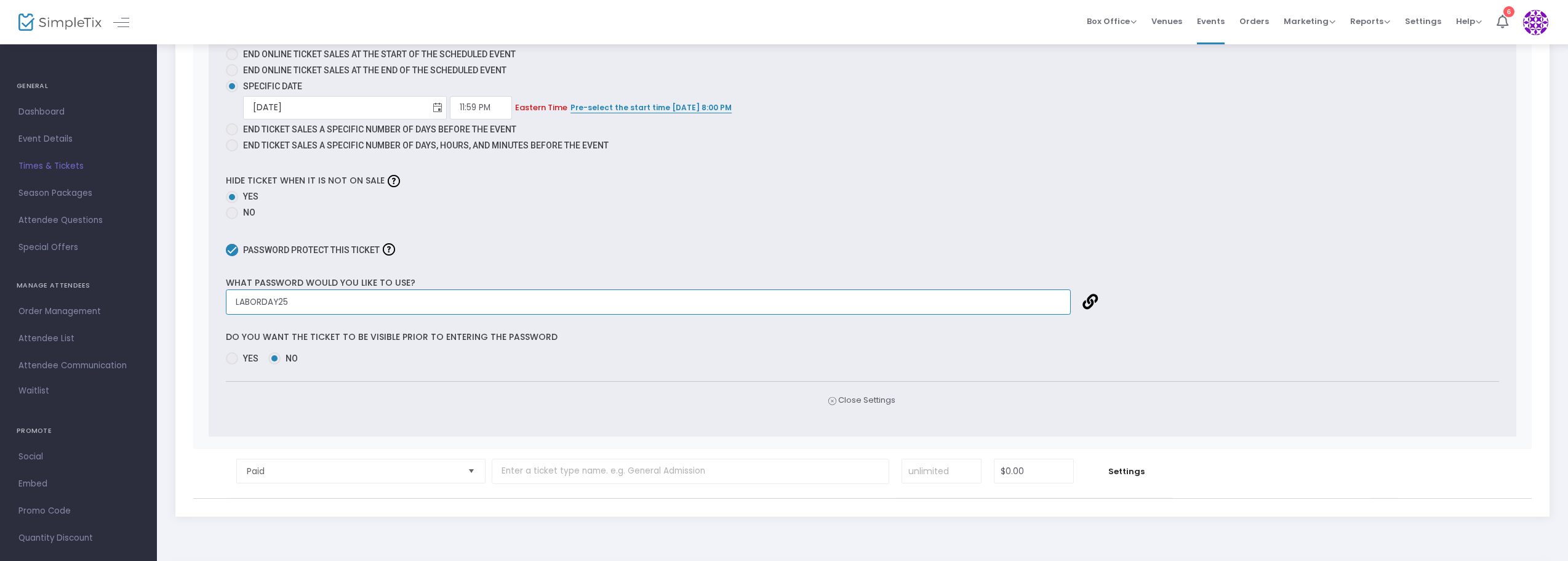
scroll to position [862, 0]
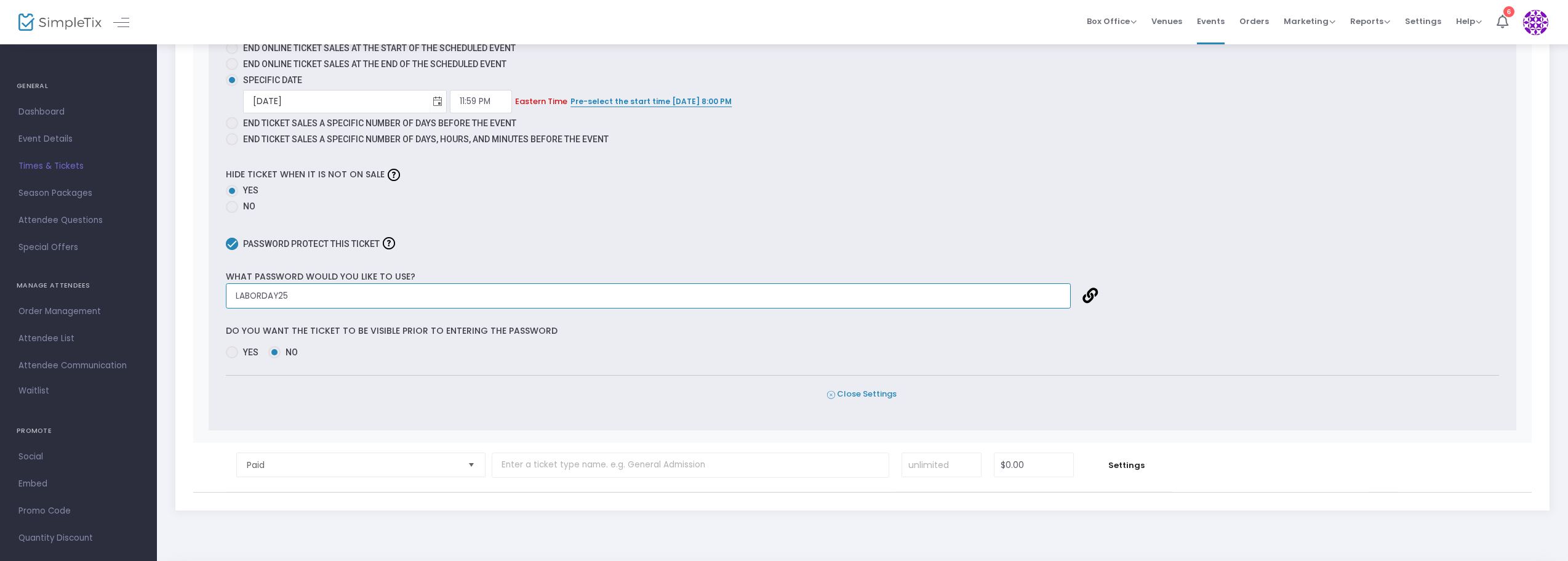
type input "LABORDAY25"
click at [860, 398] on span "Close Settings" at bounding box center [862, 394] width 69 height 13
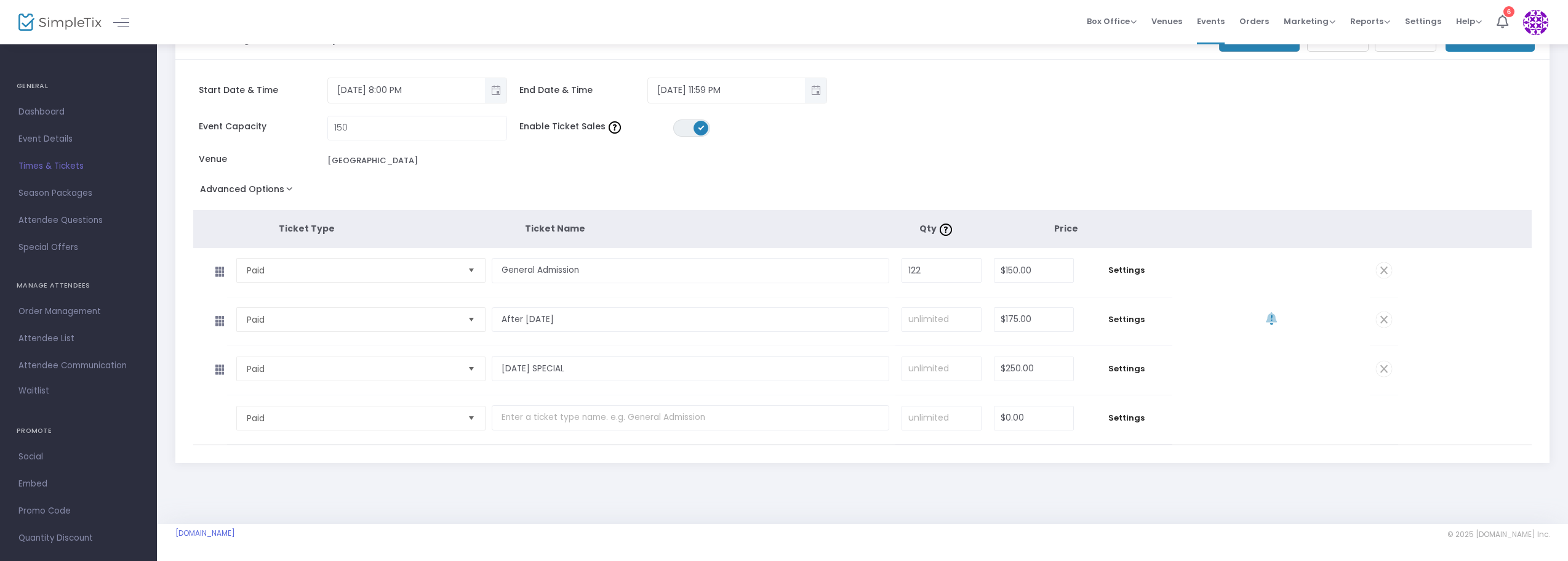
scroll to position [0, 0]
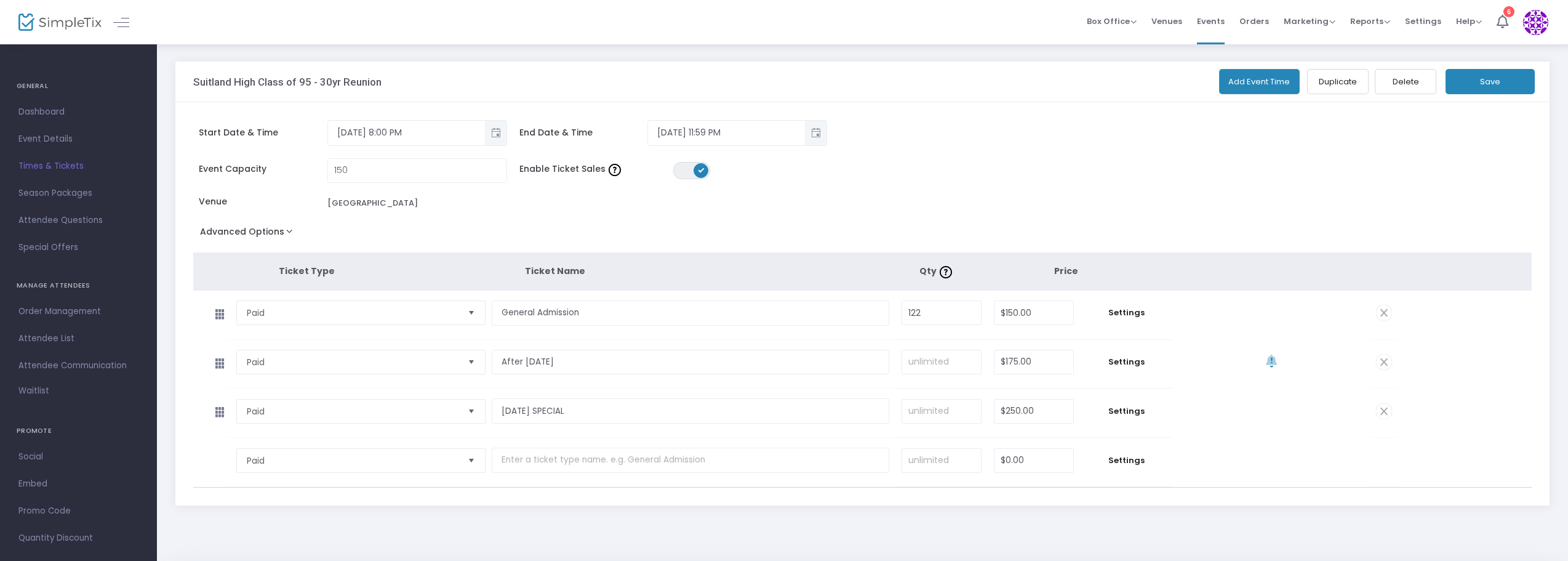
click at [1475, 83] on button "Save" at bounding box center [1490, 82] width 89 height 25
